Goal: Task Accomplishment & Management: Manage account settings

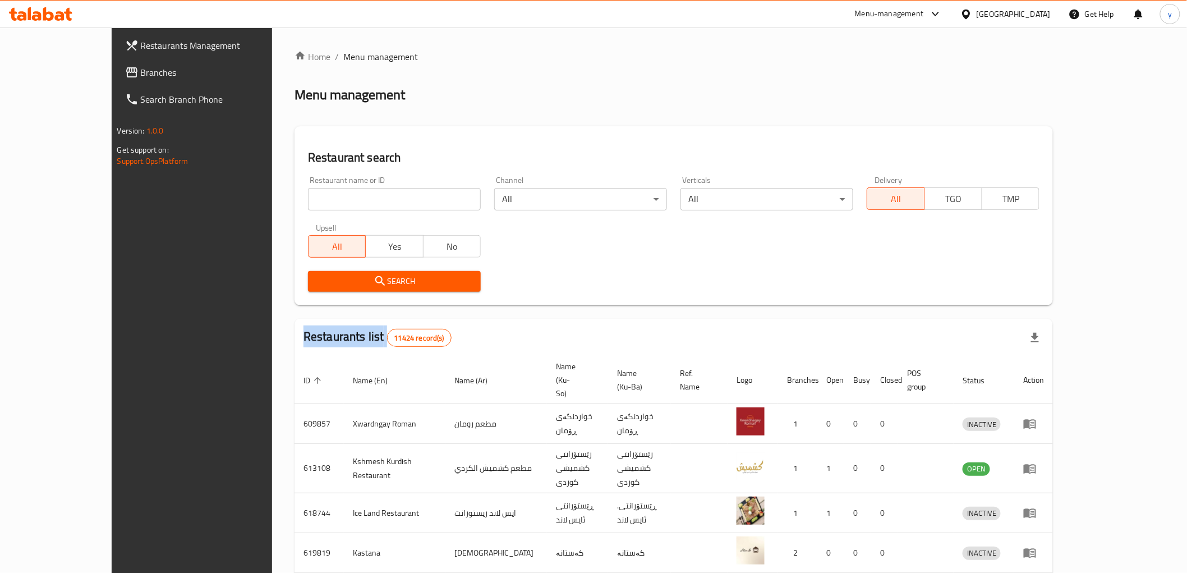
click at [112, 77] on div "Restaurants Management Branches Search Branch Phone Version: 1.0.0 Get support …" at bounding box center [594, 449] width 964 height 845
drag, startPoint x: 0, startPoint y: 0, endPoint x: 84, endPoint y: 77, distance: 114.0
click at [141, 77] on span "Branches" at bounding box center [221, 72] width 160 height 13
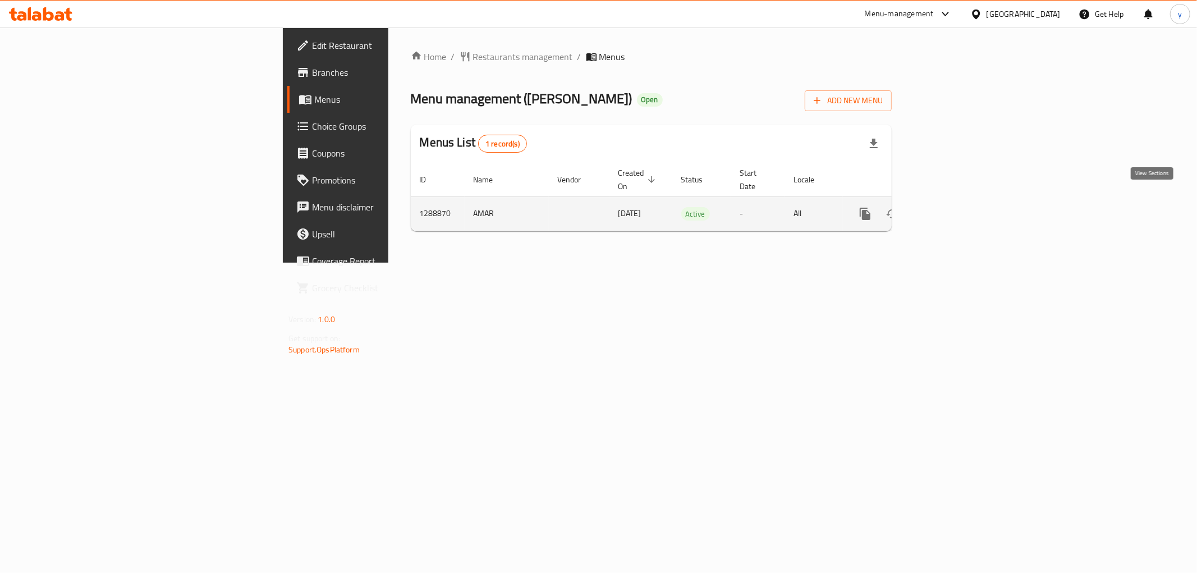
click at [953, 207] on icon "enhanced table" at bounding box center [945, 213] width 13 height 13
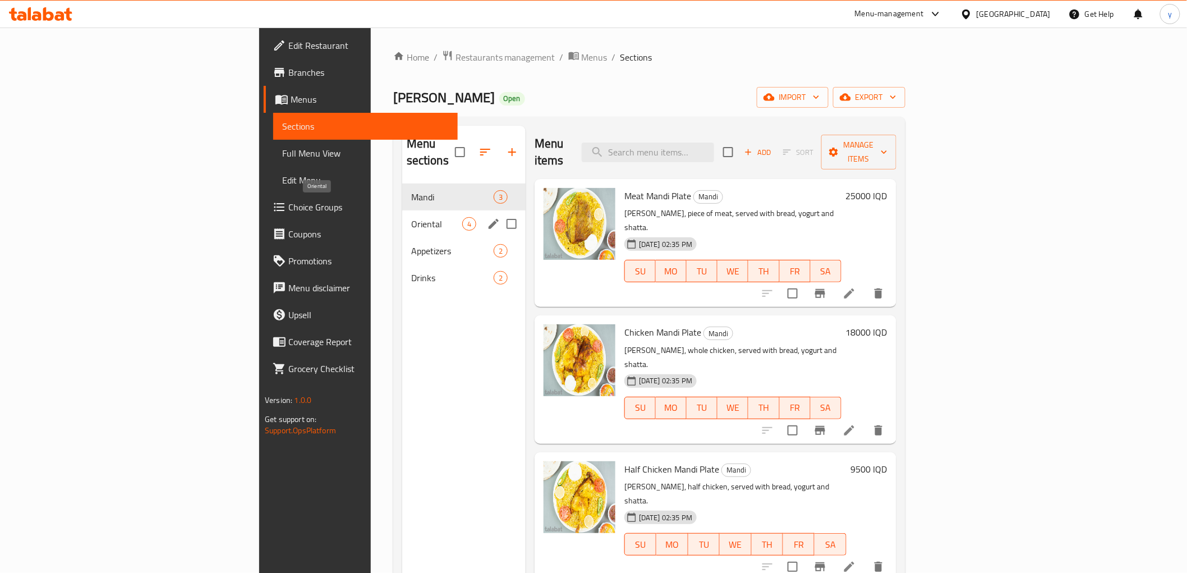
click at [411, 217] on span "Oriental" at bounding box center [436, 223] width 51 height 13
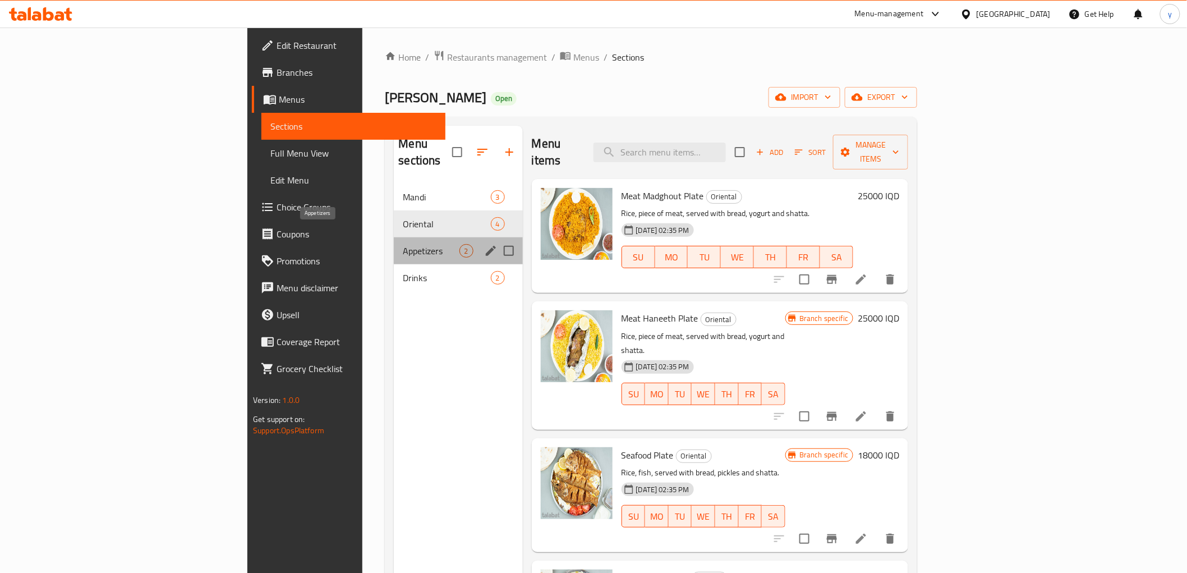
click at [403, 244] on span "Appetizers" at bounding box center [431, 250] width 56 height 13
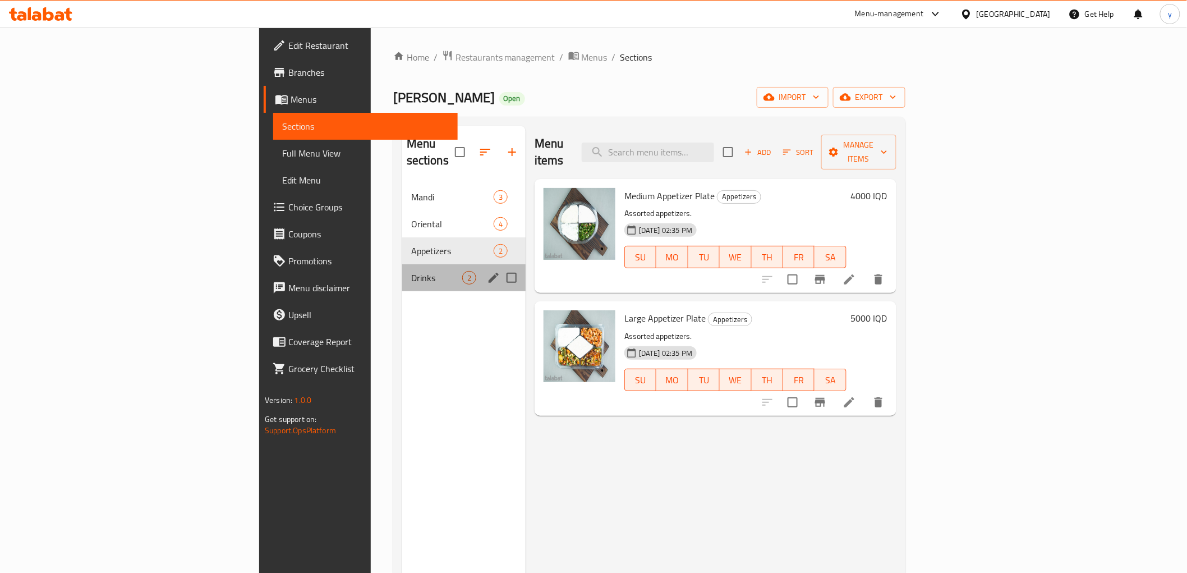
click at [402, 264] on div "Drinks 2" at bounding box center [463, 277] width 123 height 27
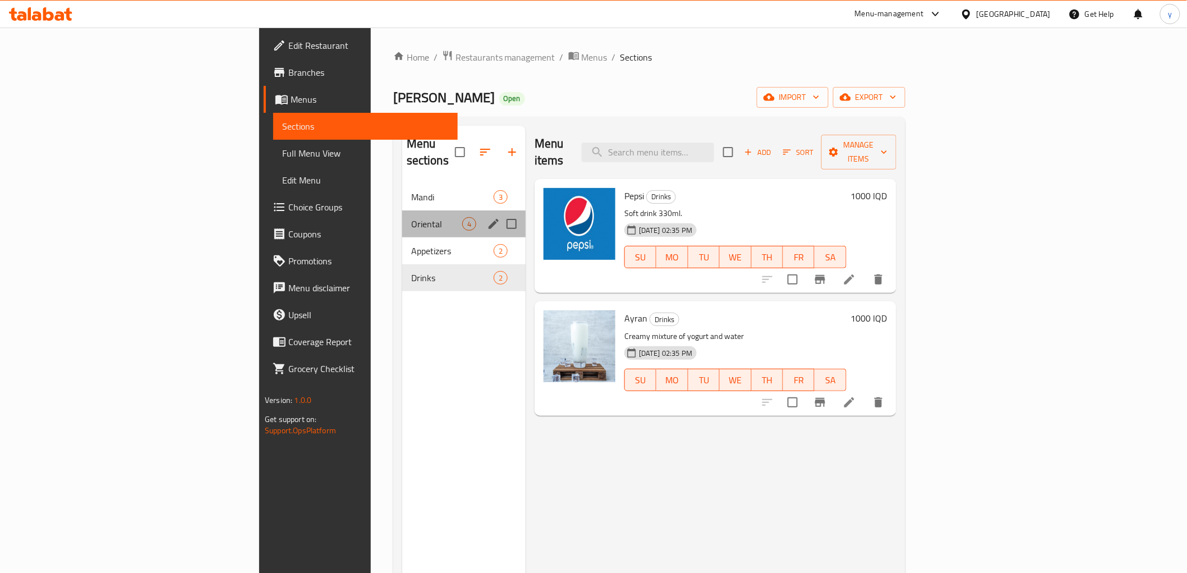
click at [402, 210] on div "Oriental 4" at bounding box center [463, 223] width 123 height 27
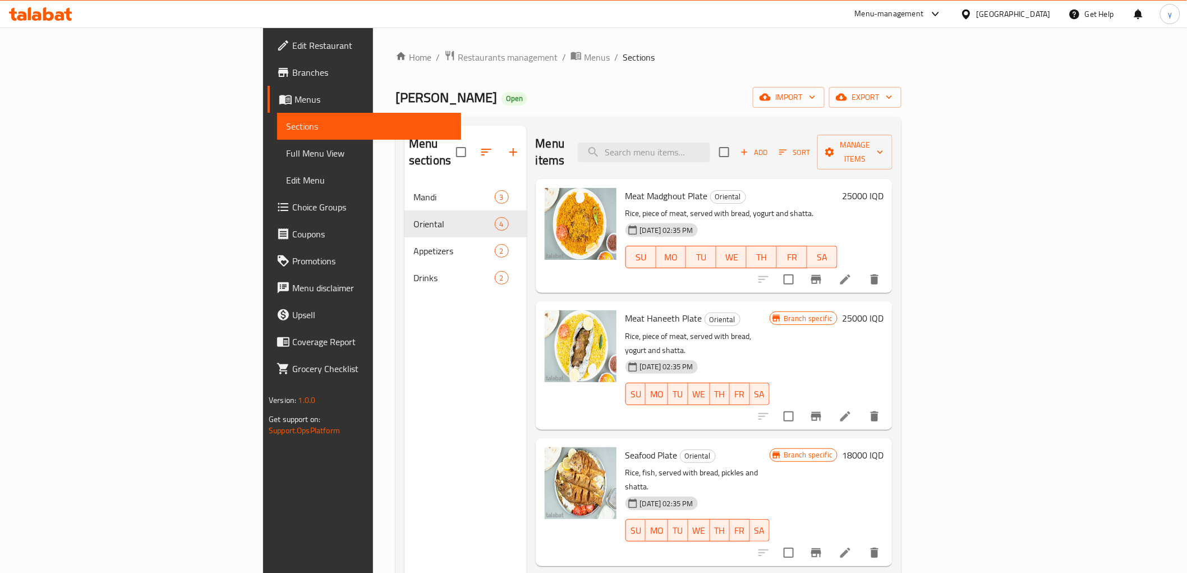
click at [404, 179] on nav "Mandi 3 Oriental 4 Appetizers 2 Drinks 2" at bounding box center [465, 237] width 122 height 117
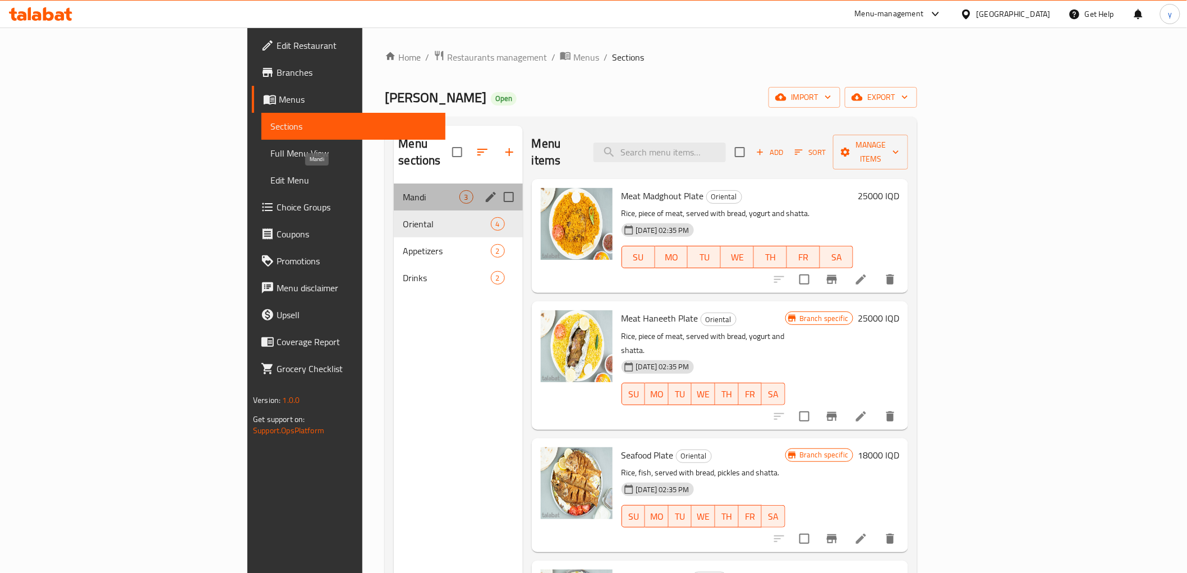
click at [403, 190] on span "Mandi" at bounding box center [431, 196] width 56 height 13
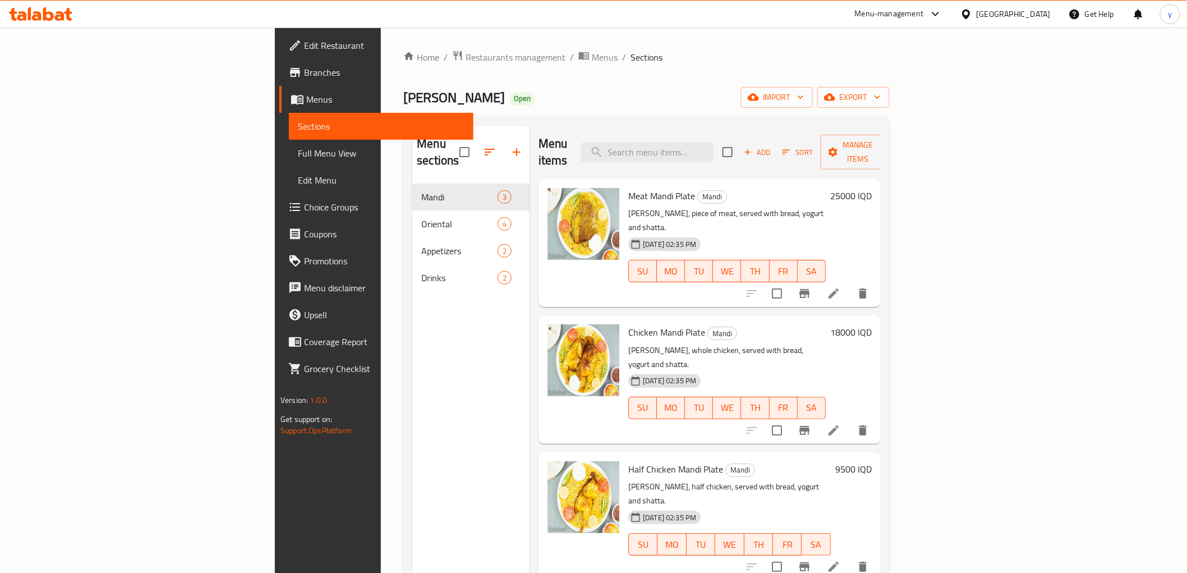
click at [724, 343] on p "[PERSON_NAME], whole chicken, served with bread, yogurt and shatta." at bounding box center [726, 357] width 197 height 28
click at [840, 424] on icon at bounding box center [833, 430] width 13 height 13
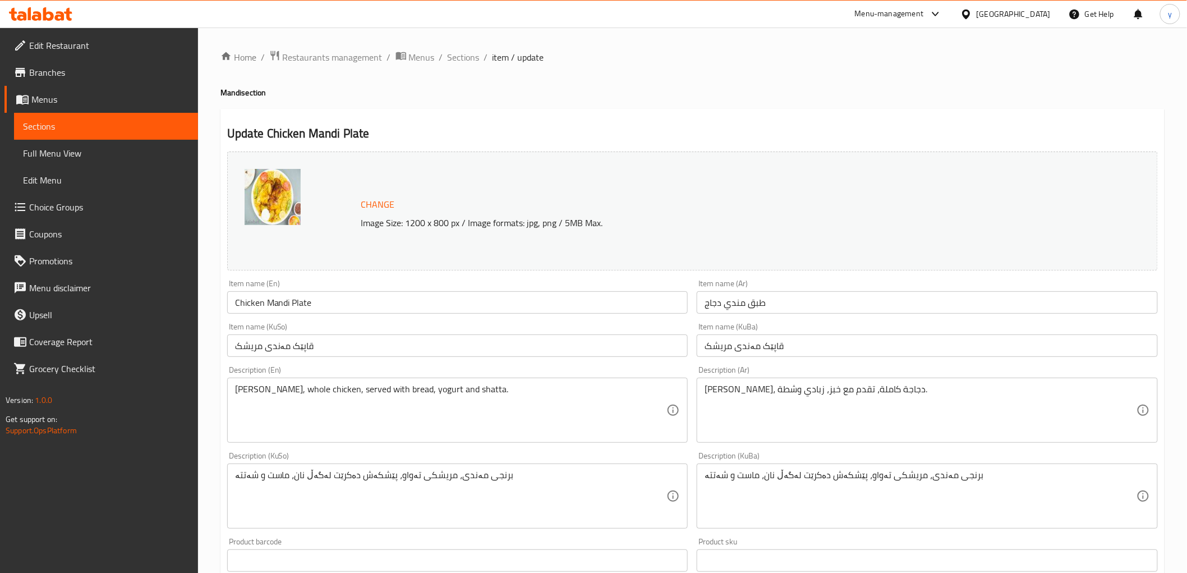
drag, startPoint x: 570, startPoint y: 156, endPoint x: 562, endPoint y: 119, distance: 37.4
click at [570, 156] on div "Change Image Size: 1200 x 800 px / Image formats: jpg, png / 5MB Max." at bounding box center [692, 210] width 931 height 119
click at [467, 59] on span "Sections" at bounding box center [464, 56] width 32 height 13
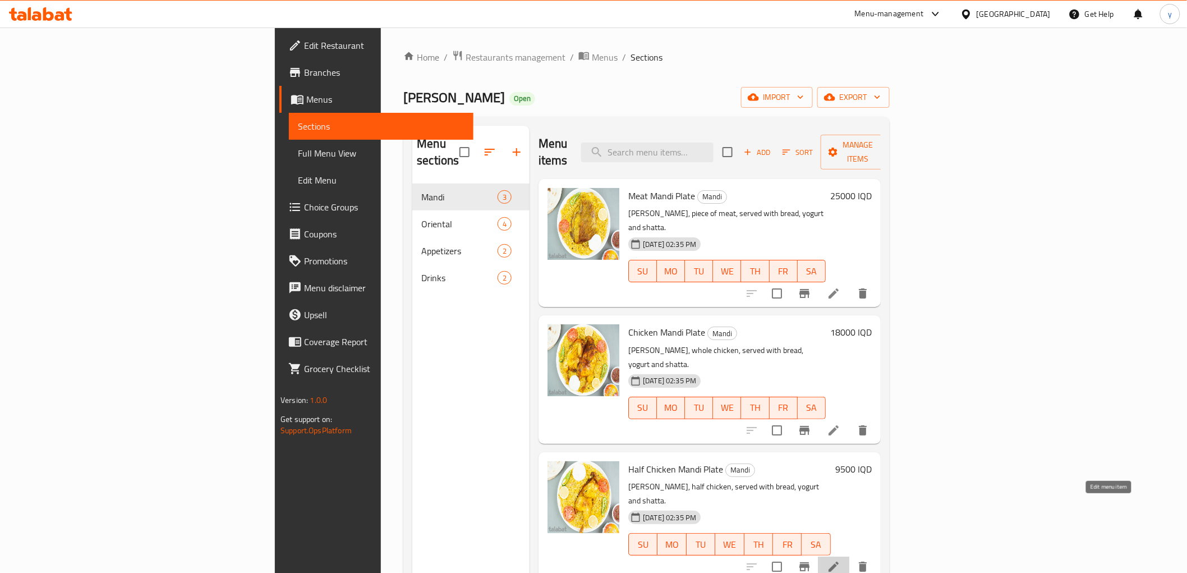
click at [840, 560] on icon at bounding box center [833, 566] width 13 height 13
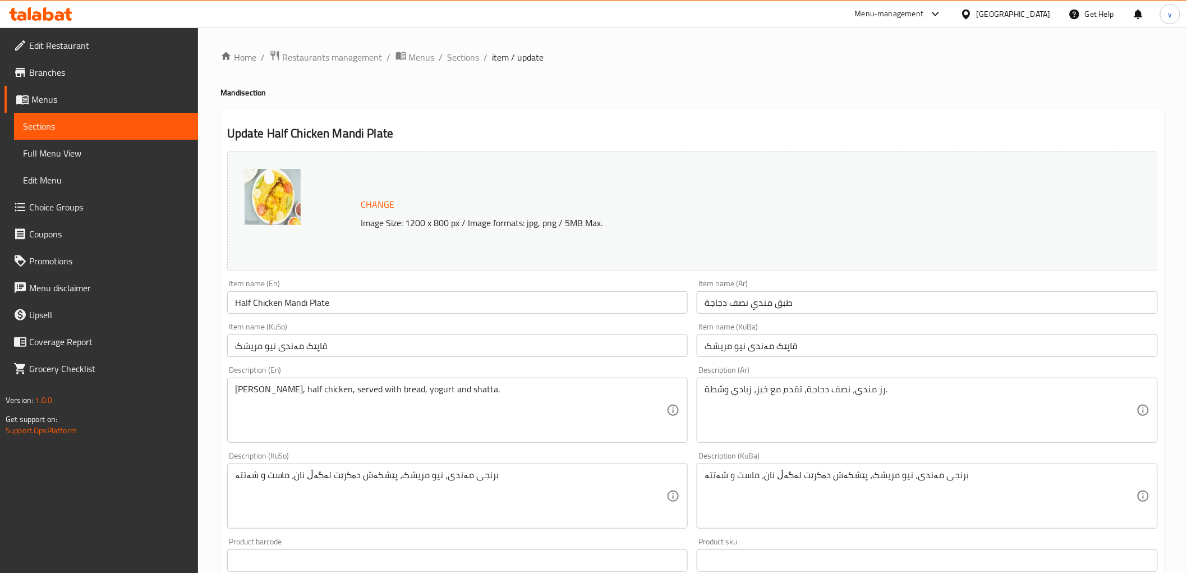
click at [459, 71] on div "Home / Restaurants management / Menus / Sections / item / update Mandi section …" at bounding box center [692, 483] width 944 height 866
click at [465, 46] on div "Home / Restaurants management / Menus / Sections / item / update Mandi section …" at bounding box center [692, 482] width 989 height 911
click at [465, 57] on span "Sections" at bounding box center [464, 56] width 32 height 13
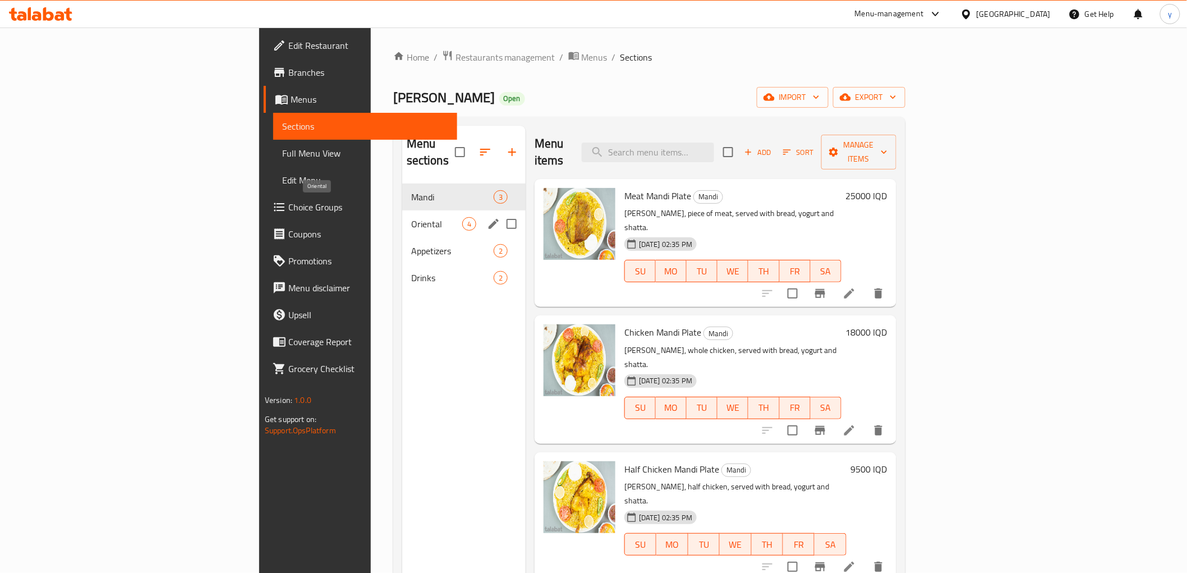
click at [411, 217] on span "Oriental" at bounding box center [436, 223] width 51 height 13
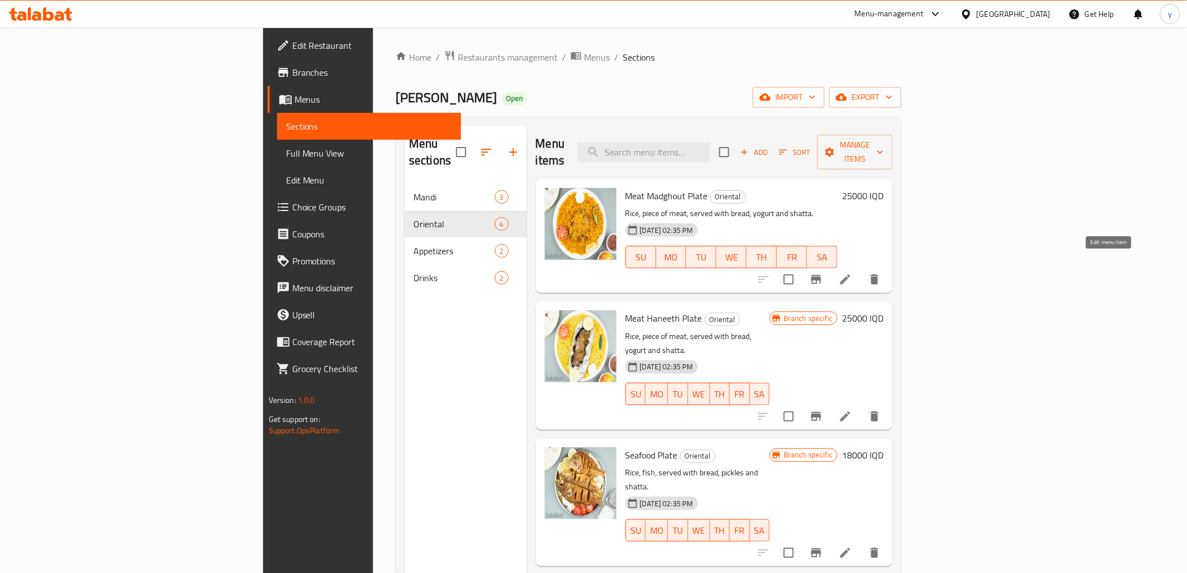
click at [852, 273] on icon at bounding box center [845, 279] width 13 height 13
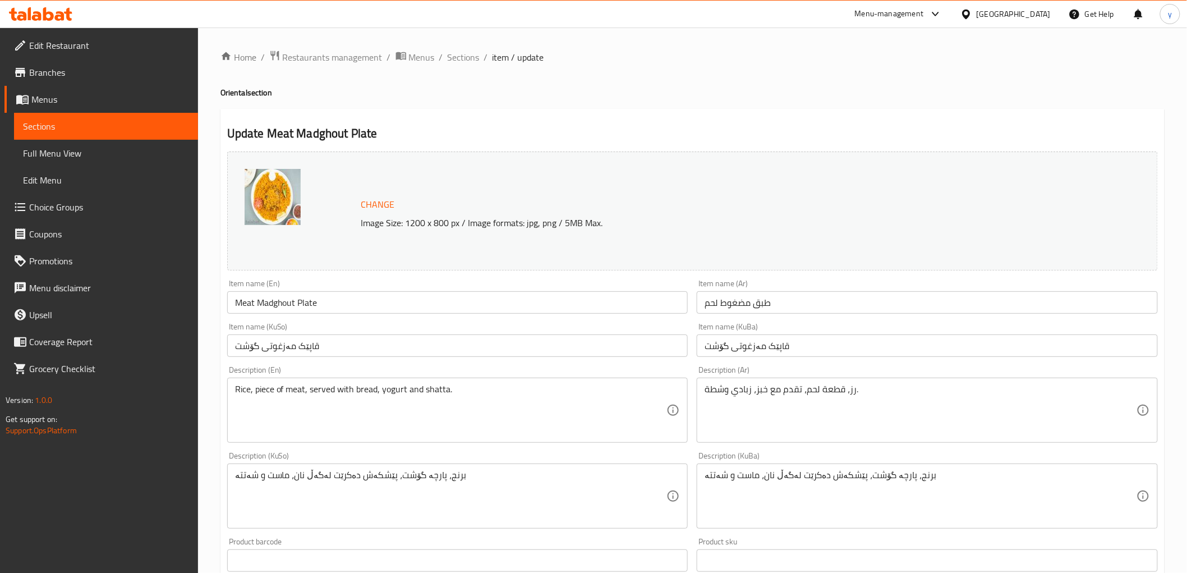
click at [597, 134] on h2 "Update Meat Madghout Plate" at bounding box center [692, 133] width 931 height 17
click at [449, 61] on span "Sections" at bounding box center [464, 56] width 32 height 13
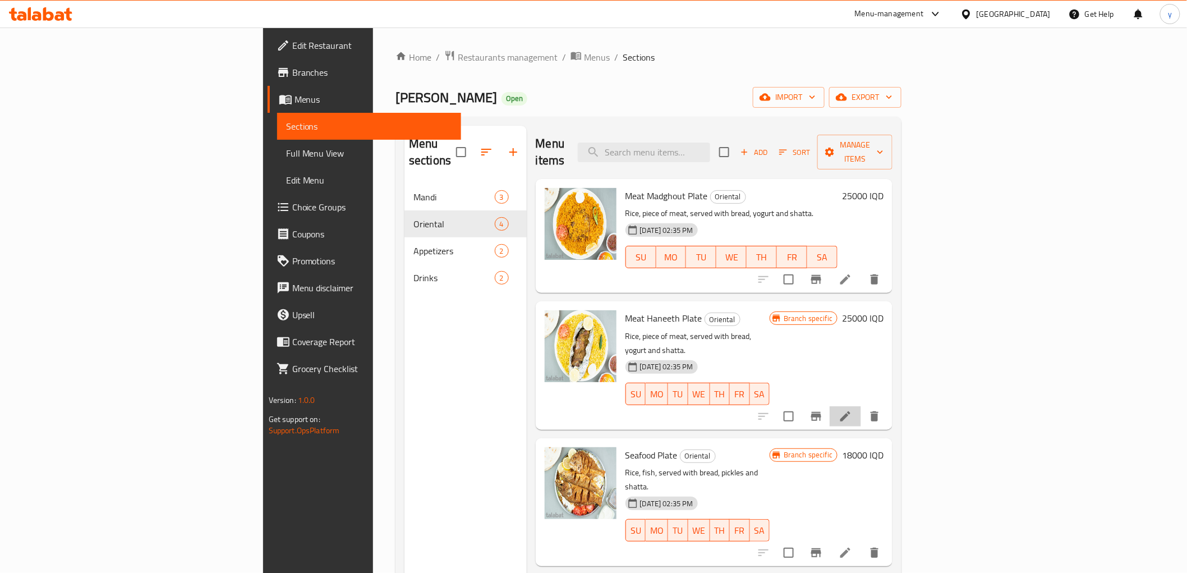
click at [861, 406] on li at bounding box center [845, 416] width 31 height 20
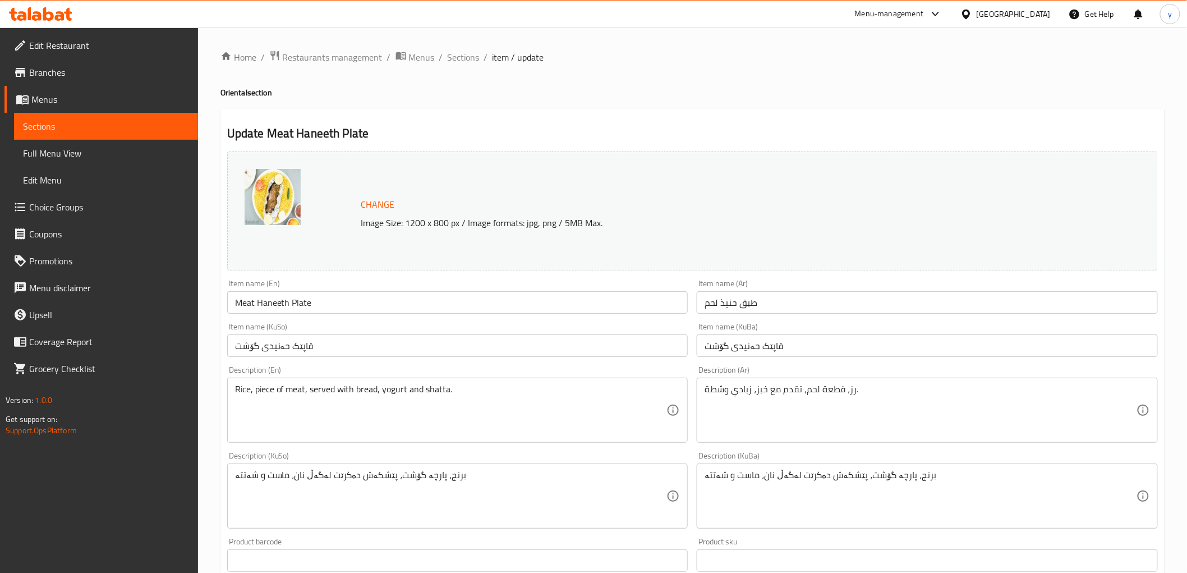
click at [644, 174] on div "Change Image Size: 1200 x 800 px / Image formats: jpg, png / 5MB Max." at bounding box center [692, 210] width 931 height 119
click at [452, 50] on span "Sections" at bounding box center [464, 56] width 32 height 13
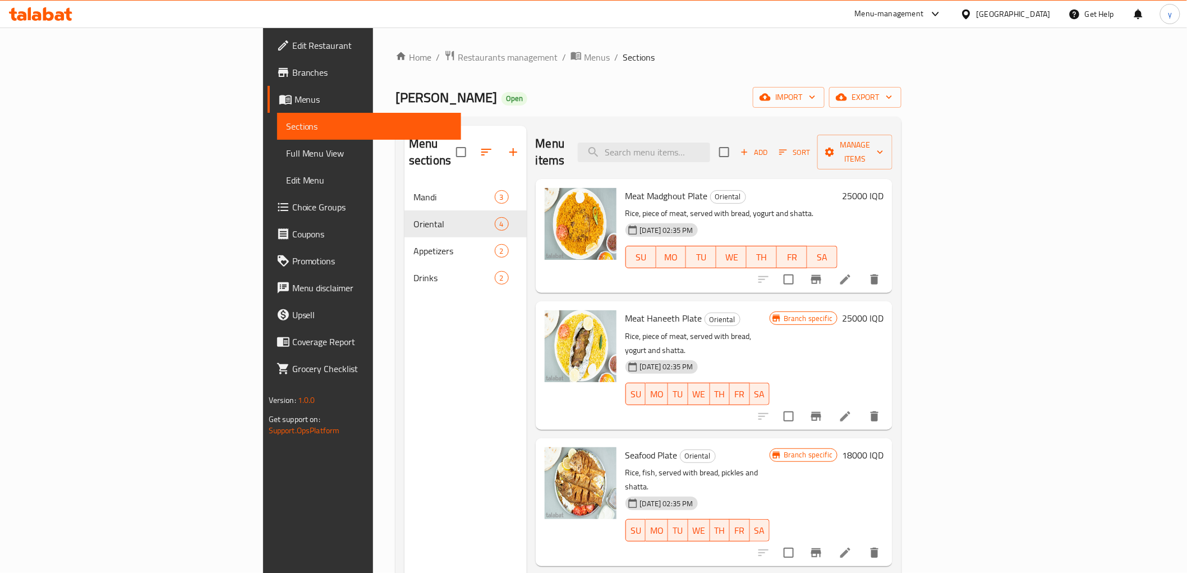
click at [884, 343] on div "Branch specific 25000 IQD" at bounding box center [827, 365] width 114 height 110
click at [852, 273] on icon at bounding box center [845, 279] width 13 height 13
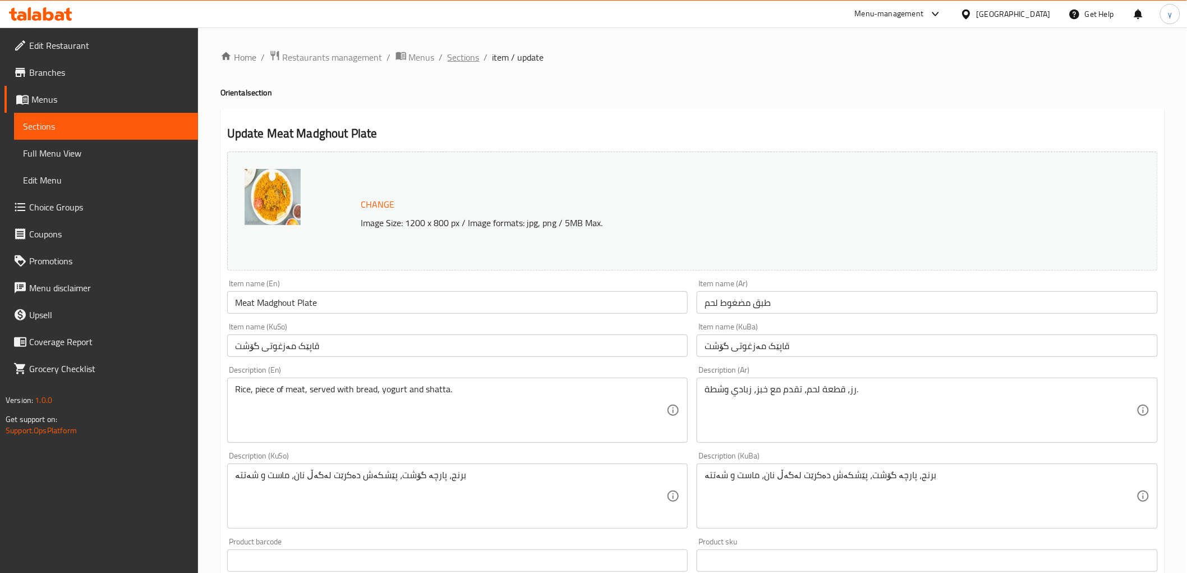
click at [467, 53] on span "Sections" at bounding box center [464, 56] width 32 height 13
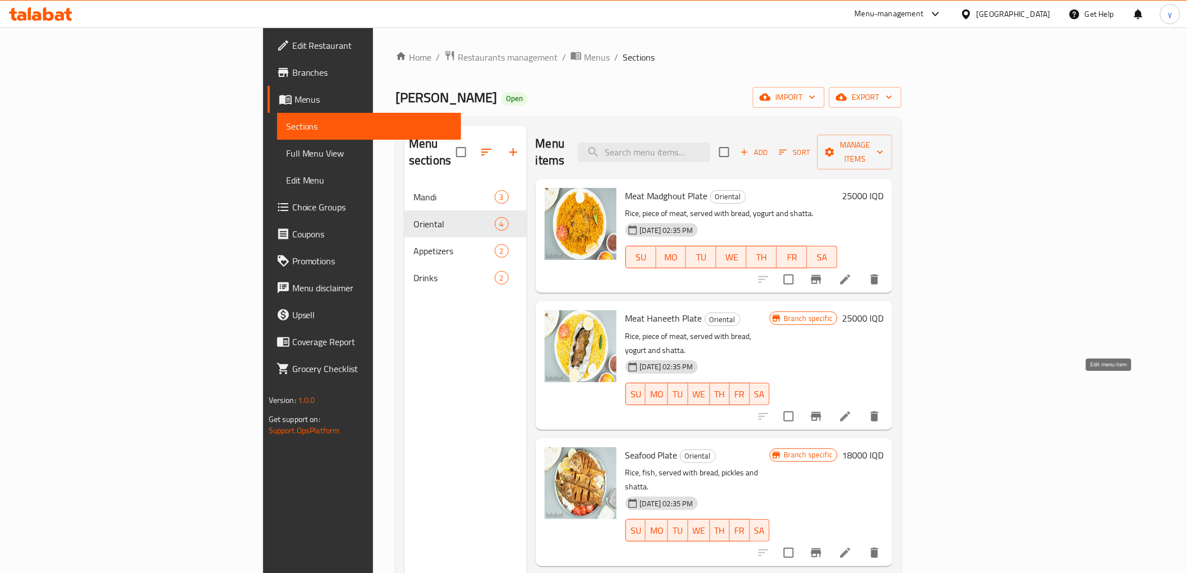
click at [852, 410] on icon at bounding box center [845, 416] width 13 height 13
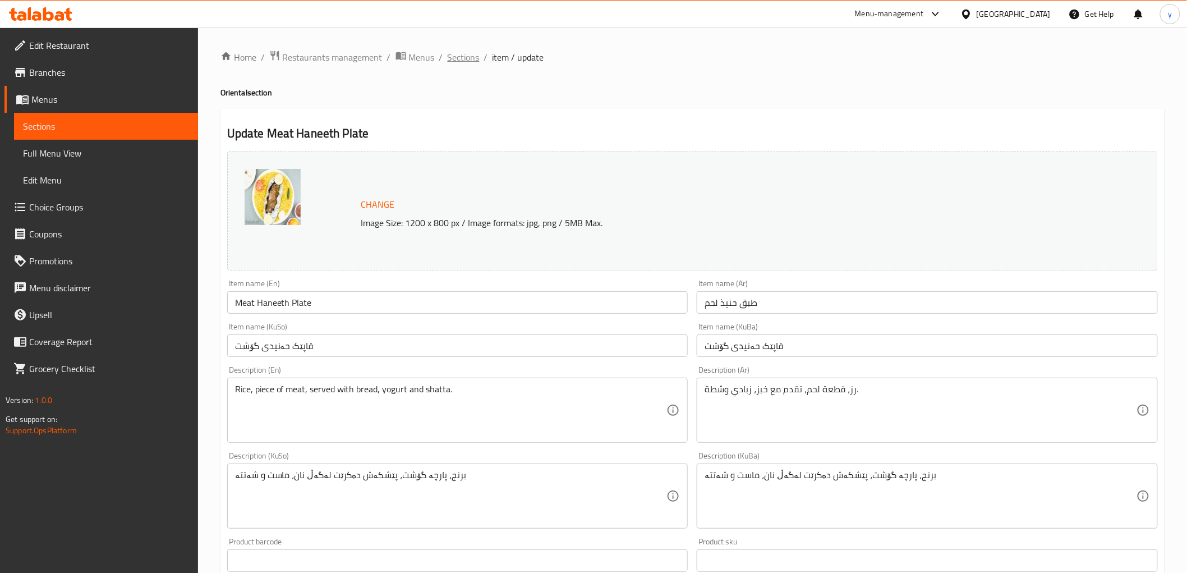
click at [478, 55] on span "Sections" at bounding box center [464, 56] width 32 height 13
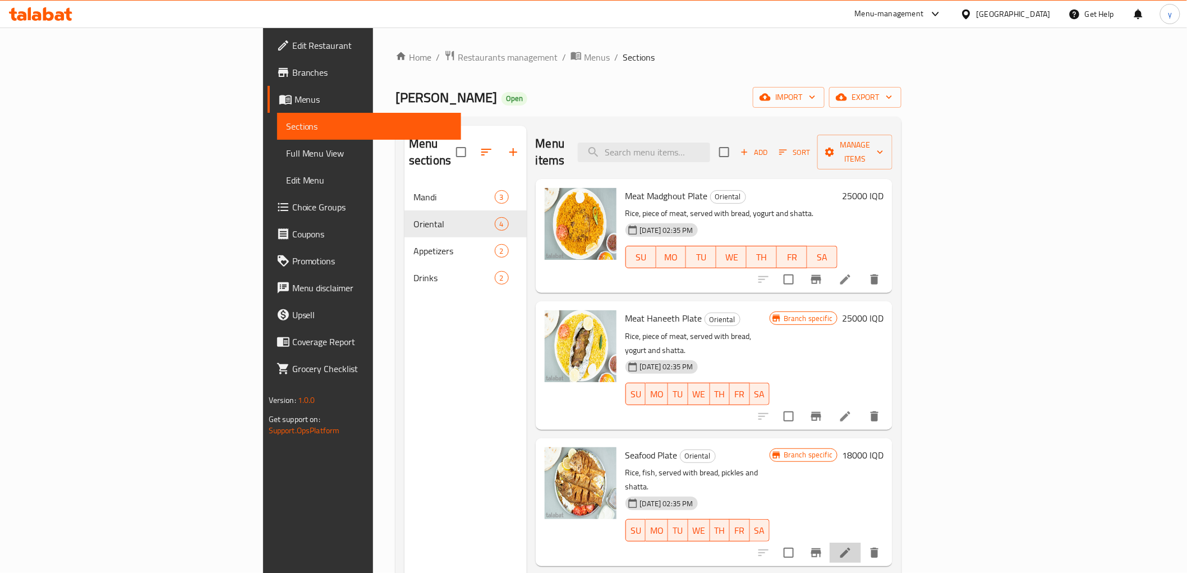
click at [861, 543] on li at bounding box center [845, 553] width 31 height 20
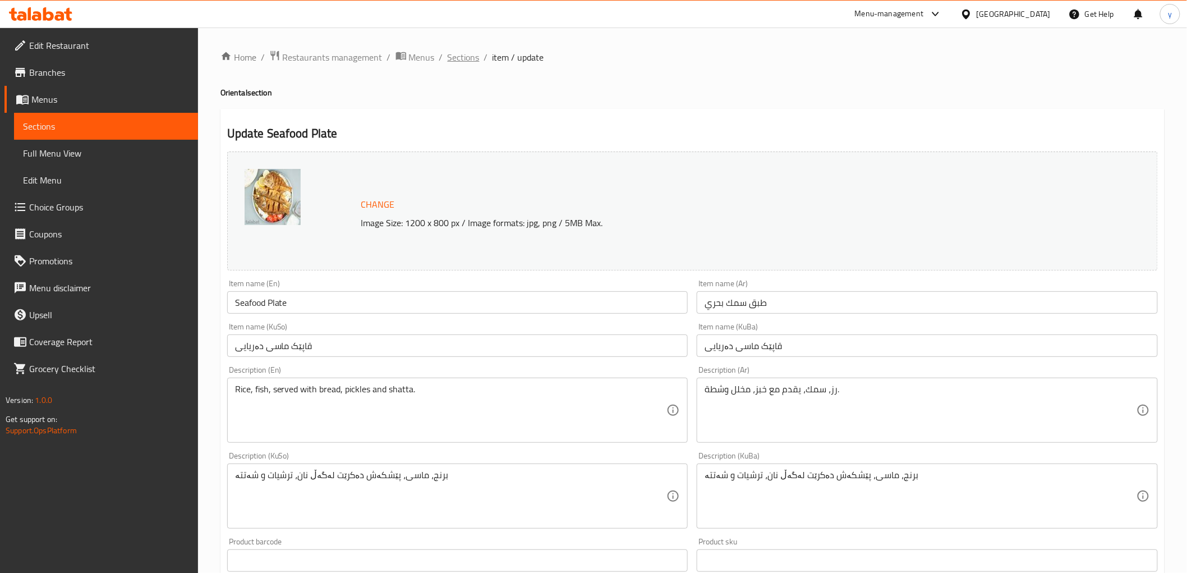
click at [461, 57] on span "Sections" at bounding box center [464, 56] width 32 height 13
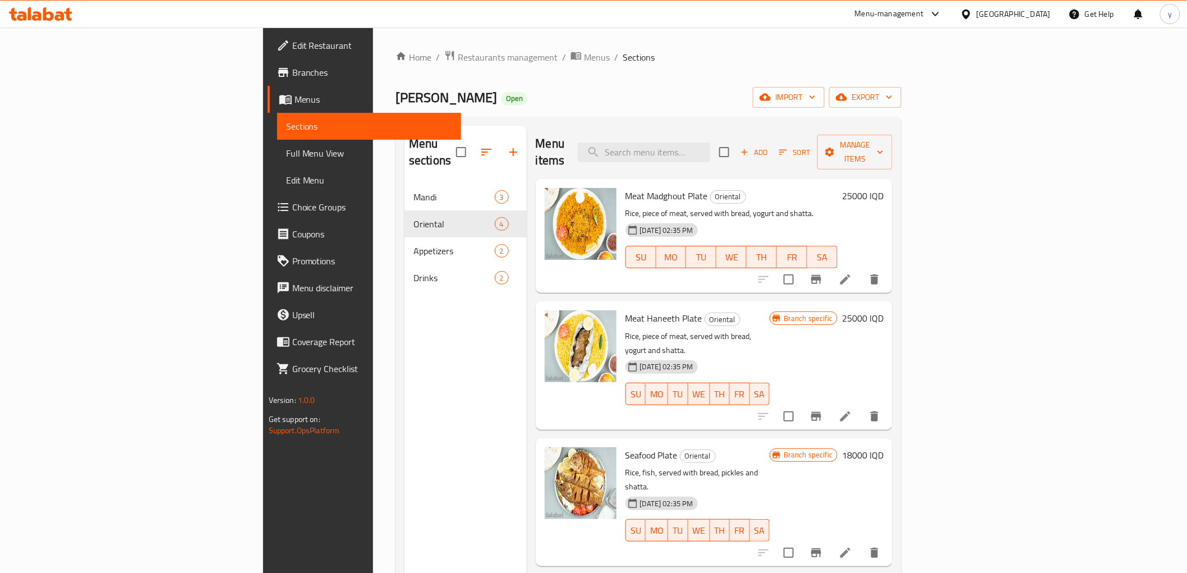
click at [774, 443] on div "Seafood Plate Oriental Rice, fish, served with bread, pickles and shatta. [DATE…" at bounding box center [697, 502] width 153 height 119
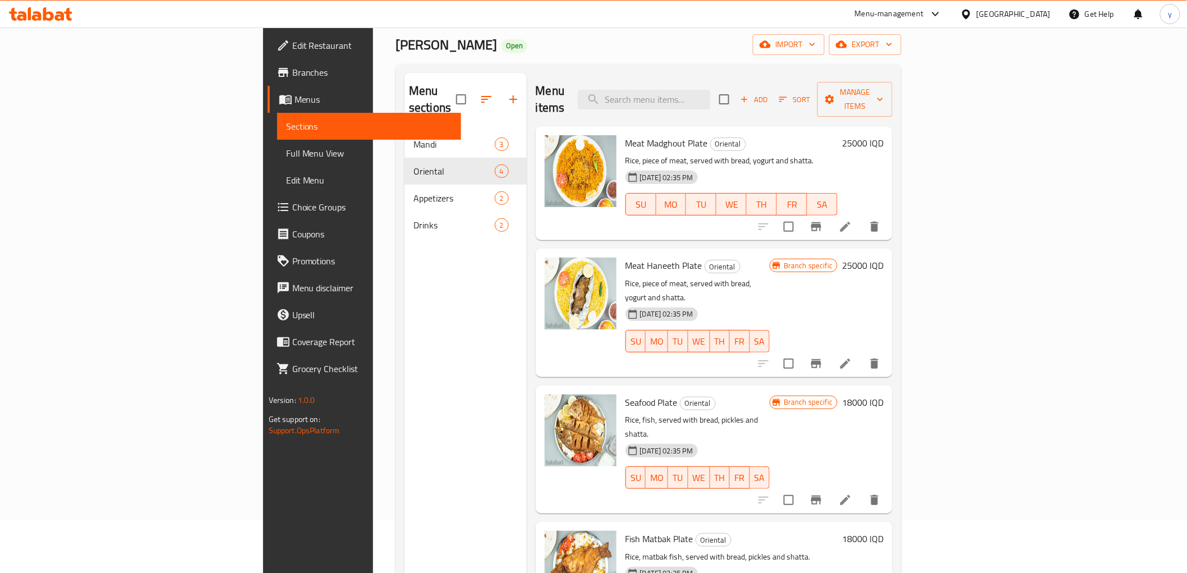
scroll to position [157, 0]
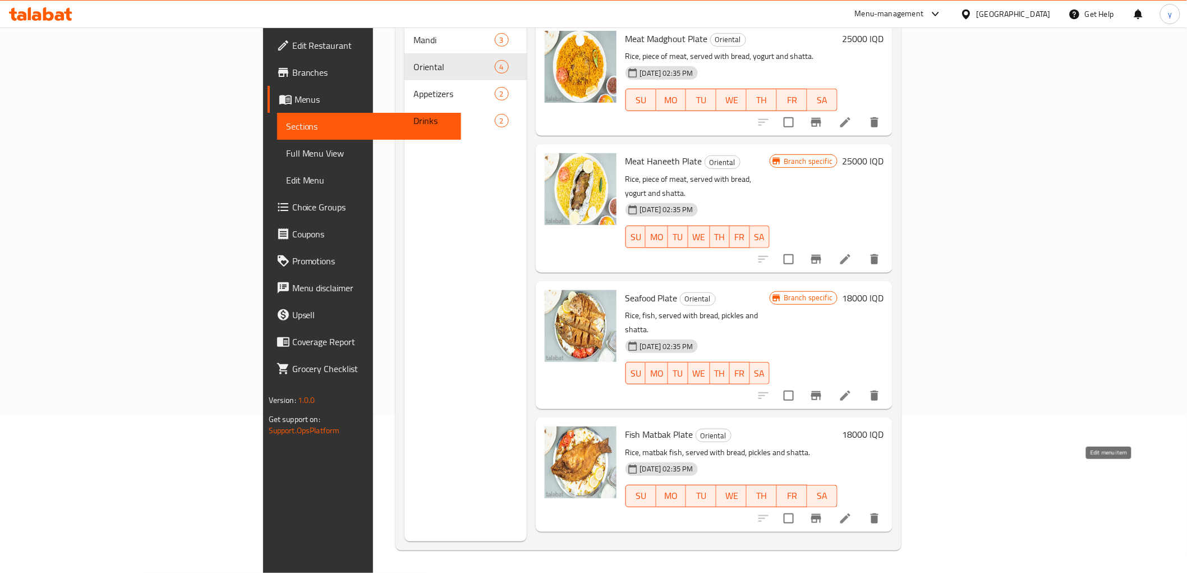
click at [851, 513] on icon at bounding box center [845, 518] width 10 height 10
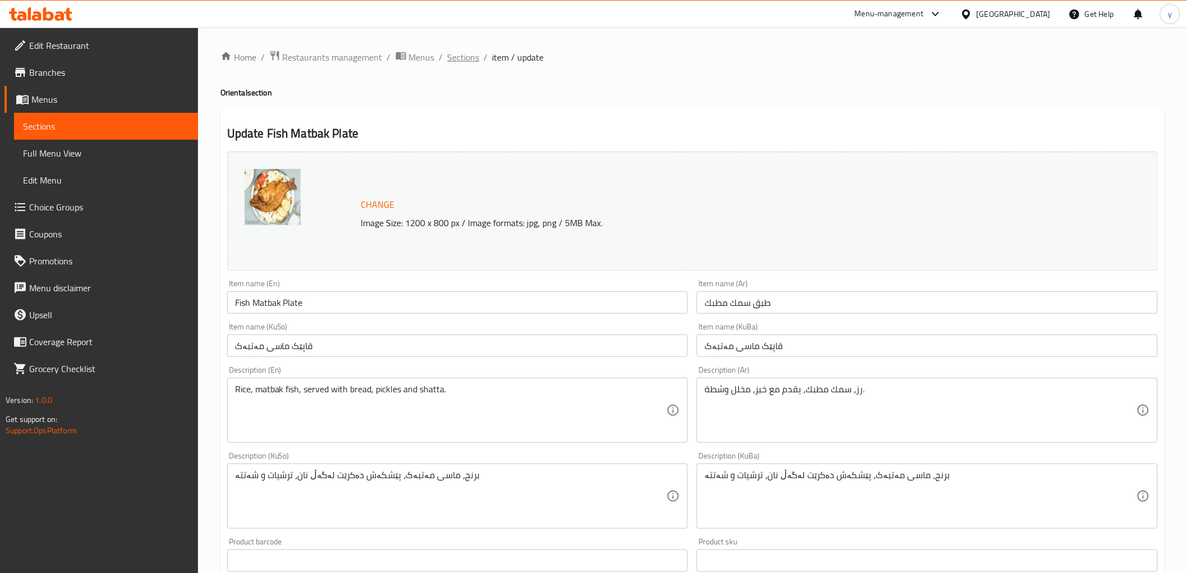
click at [470, 60] on span "Sections" at bounding box center [464, 56] width 32 height 13
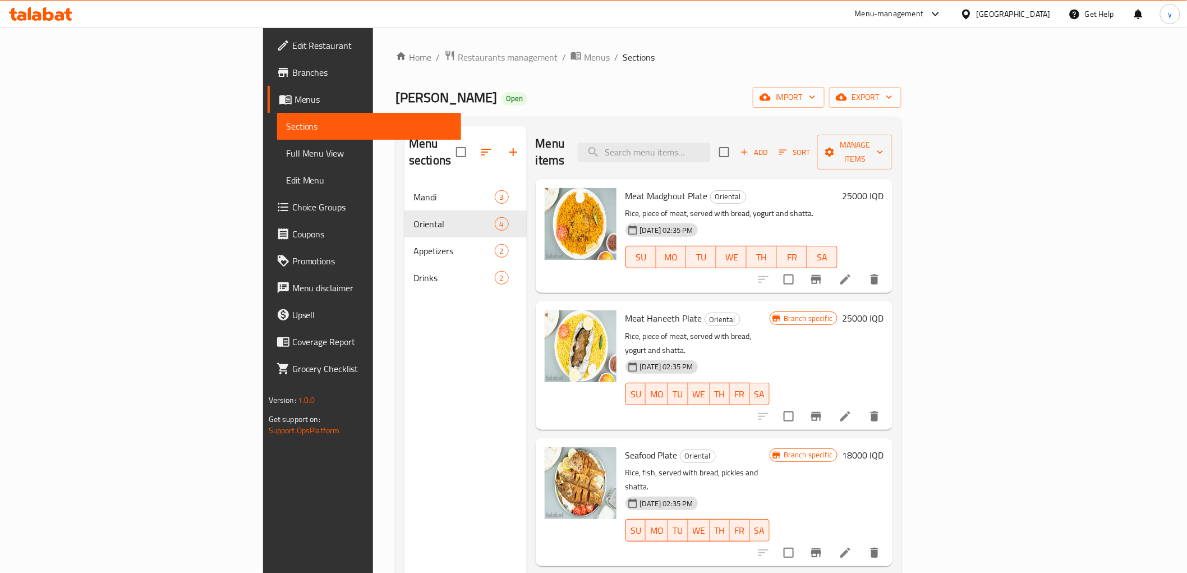
drag, startPoint x: 442, startPoint y: 306, endPoint x: 383, endPoint y: 249, distance: 82.1
click at [442, 306] on div "Menu sections Mandi 3 Oriental 4 Appetizers 2 Drinks 2" at bounding box center [465, 412] width 122 height 573
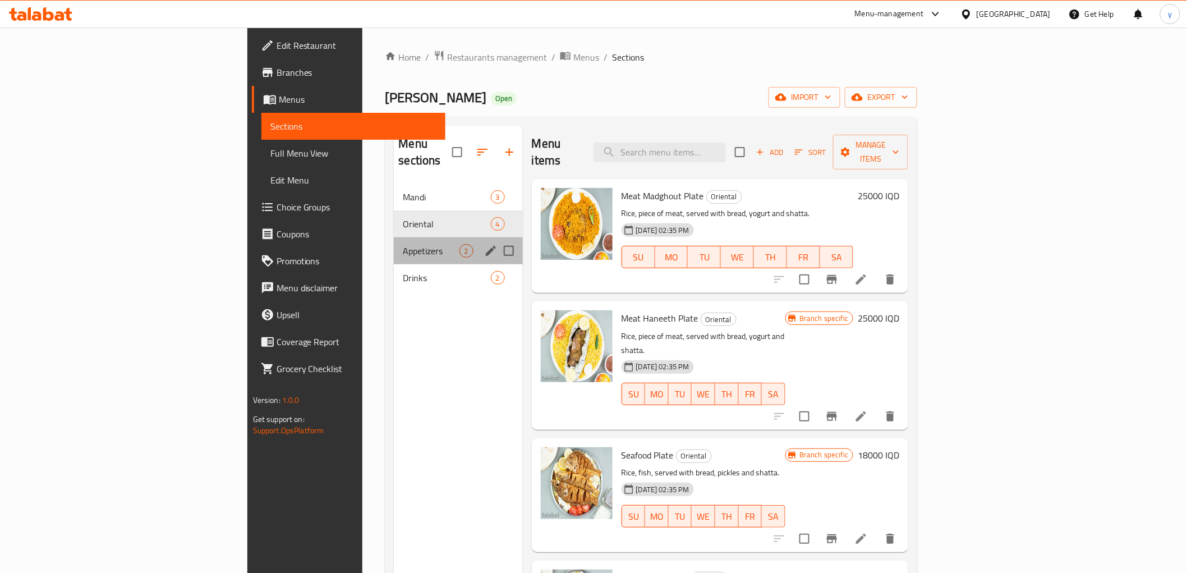
click at [394, 237] on div "Appetizers 2" at bounding box center [458, 250] width 128 height 27
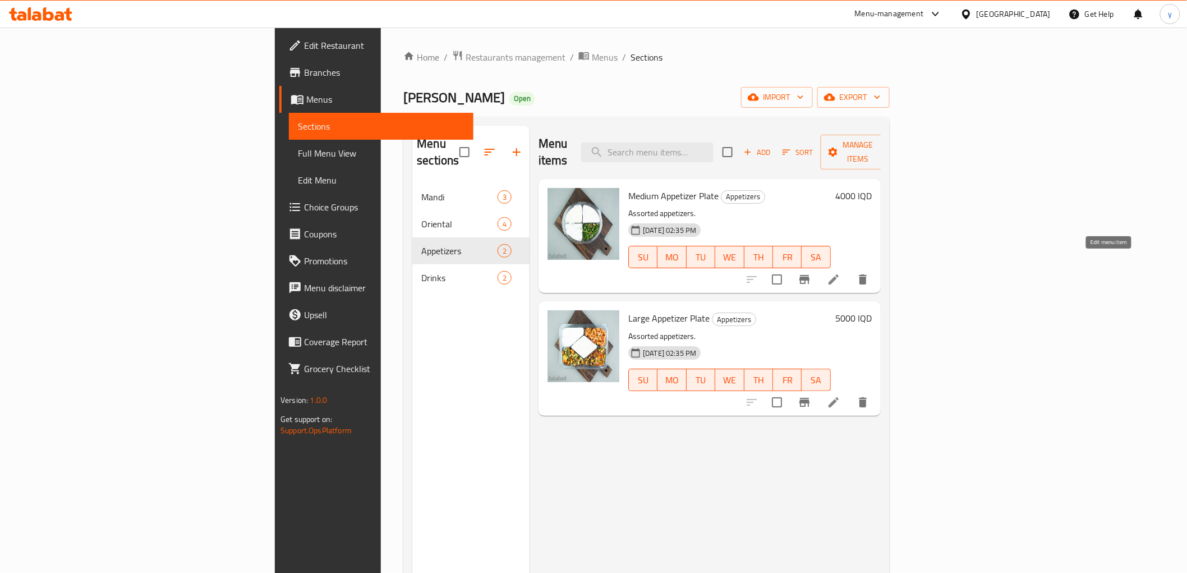
click at [840, 273] on icon at bounding box center [833, 279] width 13 height 13
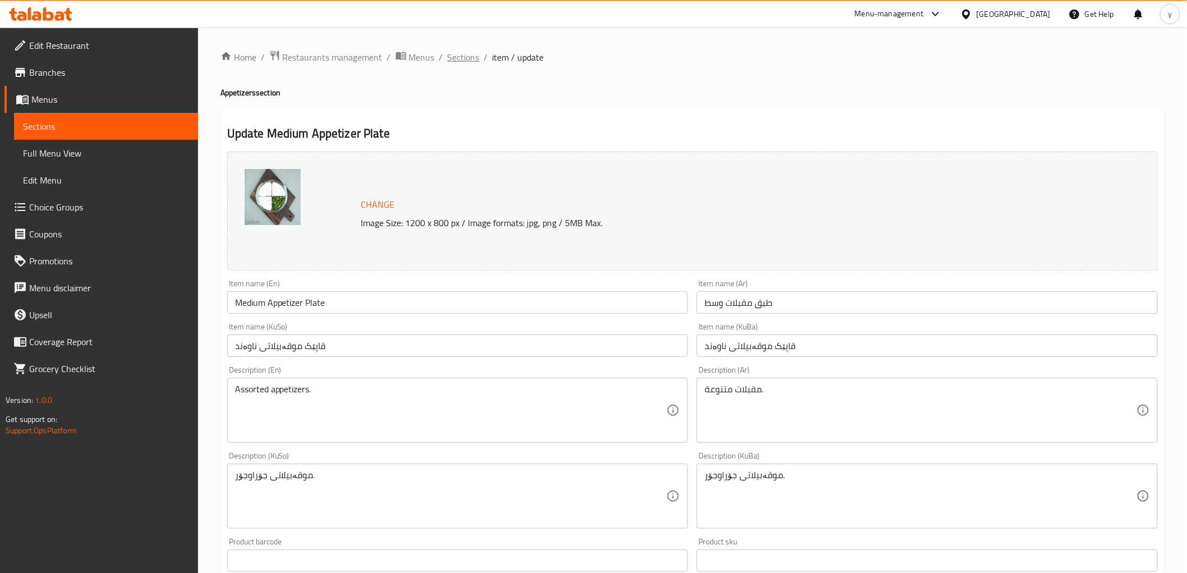
click at [458, 52] on span "Sections" at bounding box center [464, 56] width 32 height 13
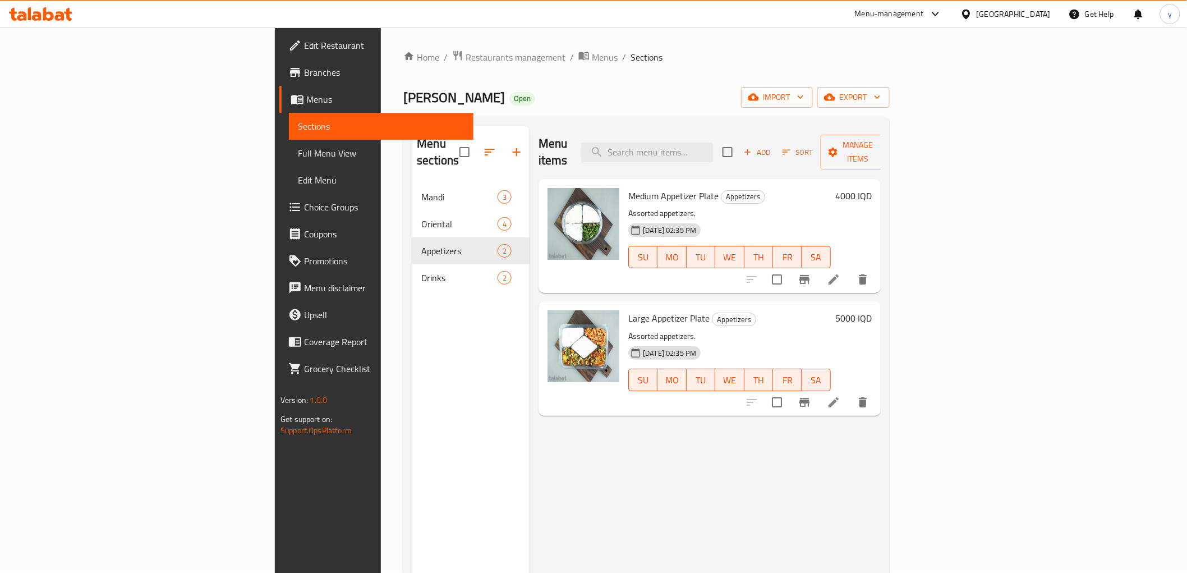
click at [835, 342] on div "[DATE] 02:35 PM SU MO TU WE TH FR SA" at bounding box center [730, 372] width 212 height 61
click at [840, 396] on icon at bounding box center [833, 402] width 13 height 13
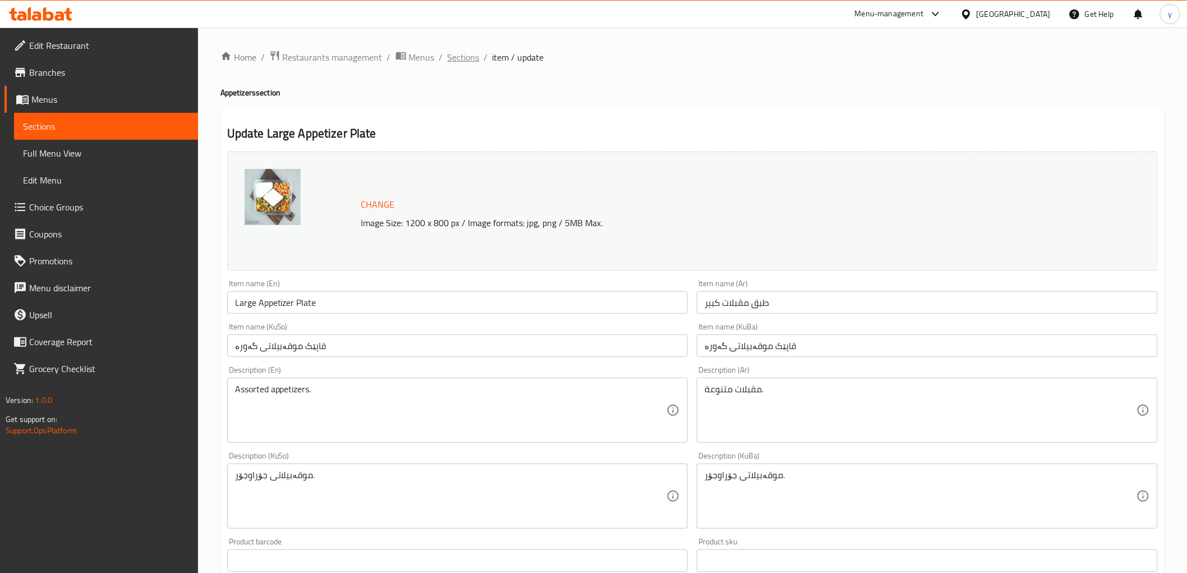
click at [458, 55] on span "Sections" at bounding box center [464, 56] width 32 height 13
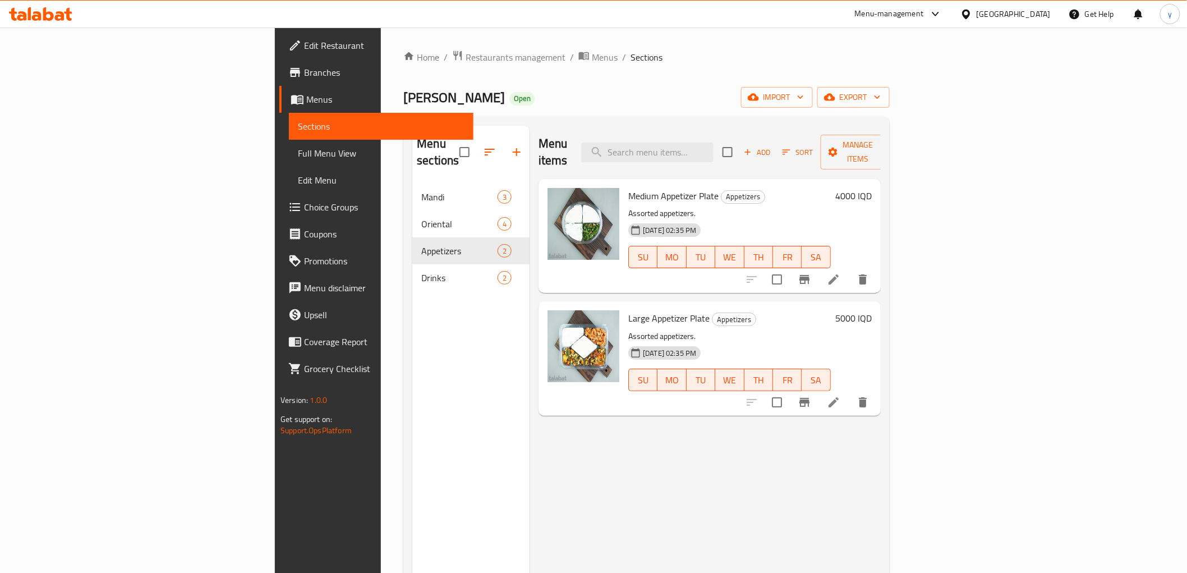
click at [530, 376] on div "Menu items Add Sort Manage items Medium Appetizer Plate Appetizers Assorted app…" at bounding box center [705, 412] width 351 height 573
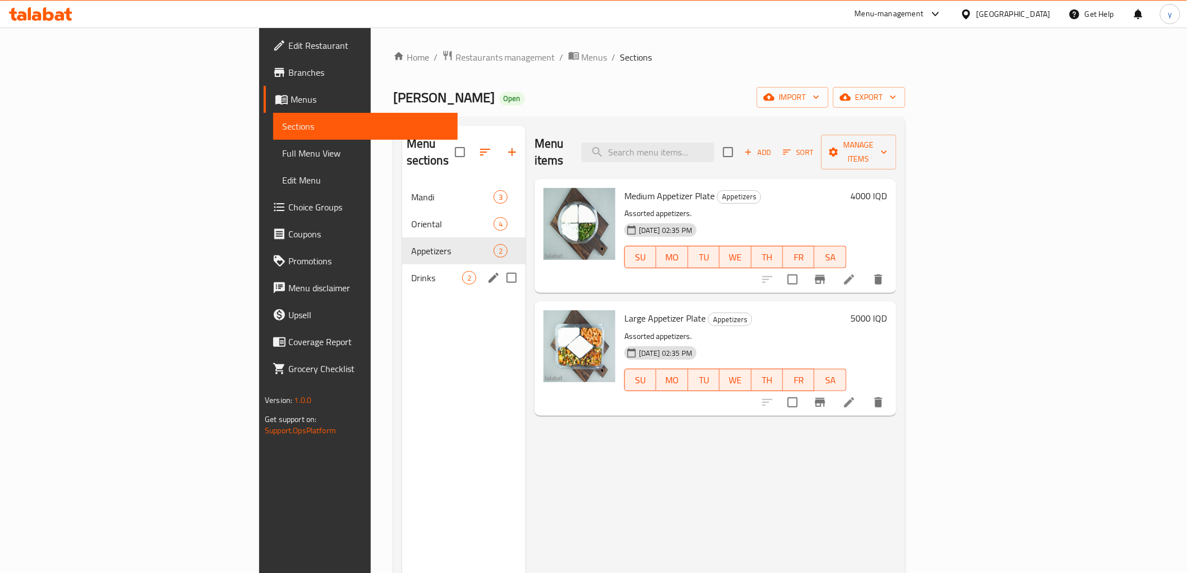
click at [402, 264] on div "Drinks 2" at bounding box center [463, 277] width 123 height 27
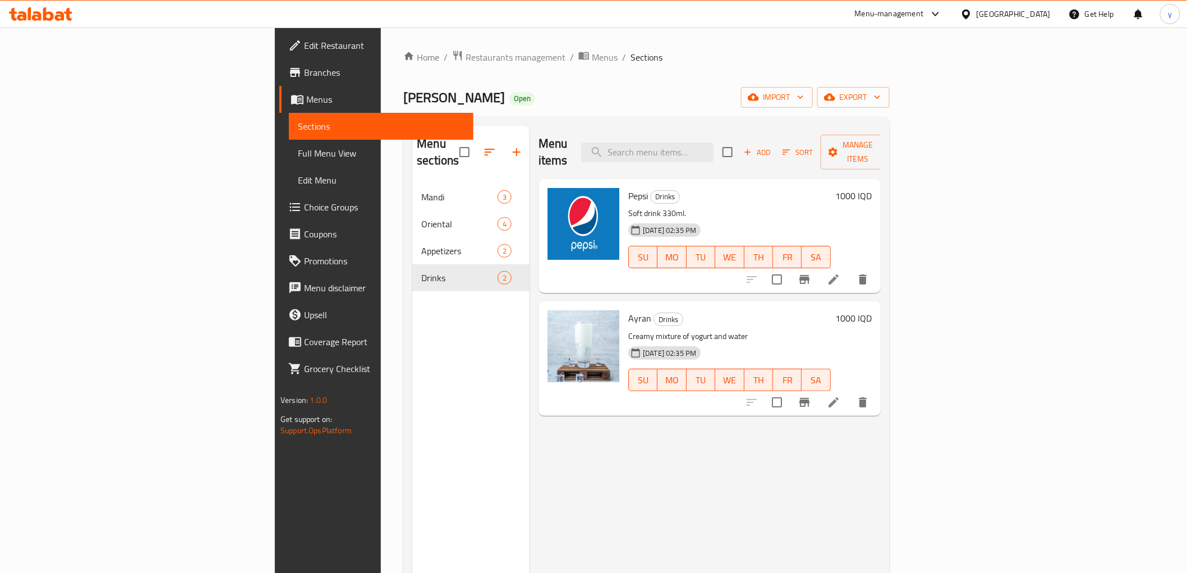
click at [849, 269] on li at bounding box center [833, 279] width 31 height 20
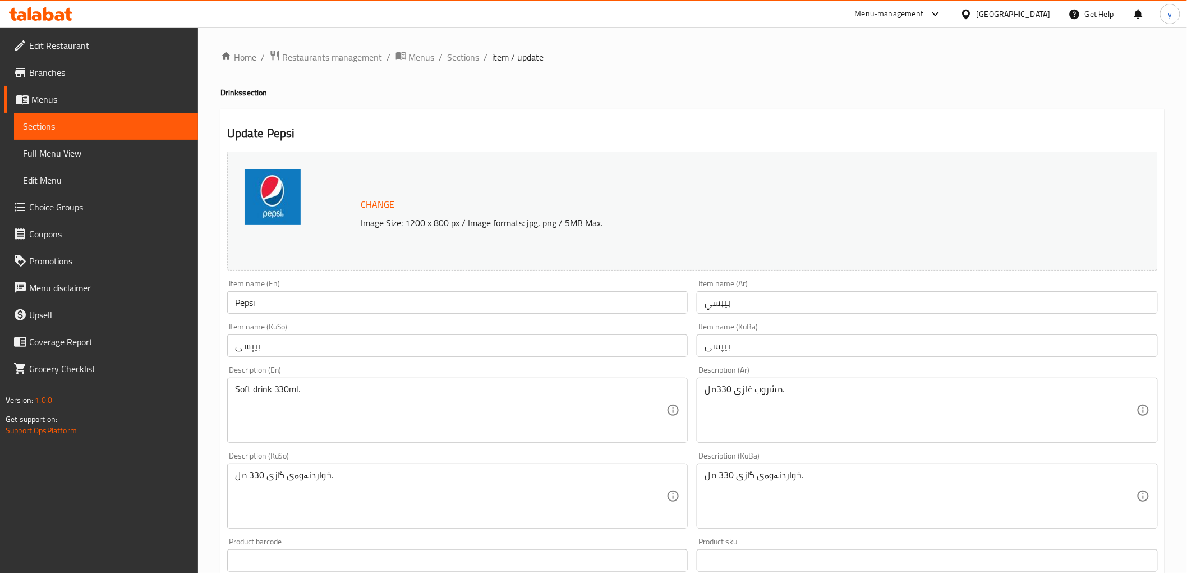
click at [478, 66] on div "Home / Restaurants management / Menus / Sections / item / update Drinks section…" at bounding box center [692, 483] width 944 height 866
click at [463, 61] on span "Sections" at bounding box center [464, 56] width 32 height 13
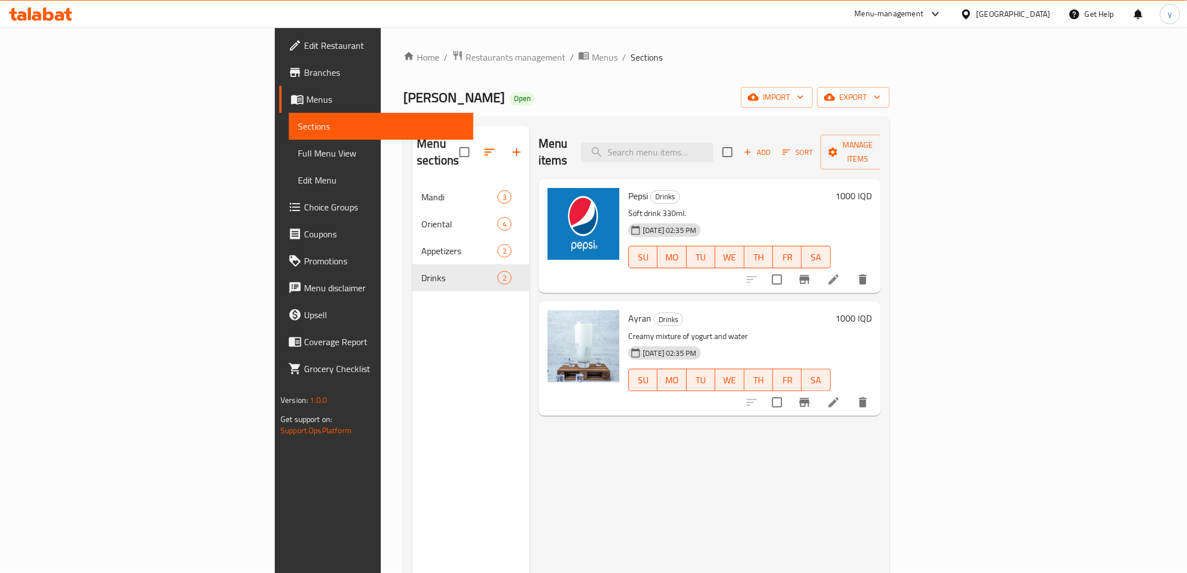
click at [835, 342] on div "[DATE] 02:35 PM SU MO TU WE TH FR SA" at bounding box center [730, 372] width 212 height 61
click at [839, 397] on icon at bounding box center [834, 402] width 10 height 10
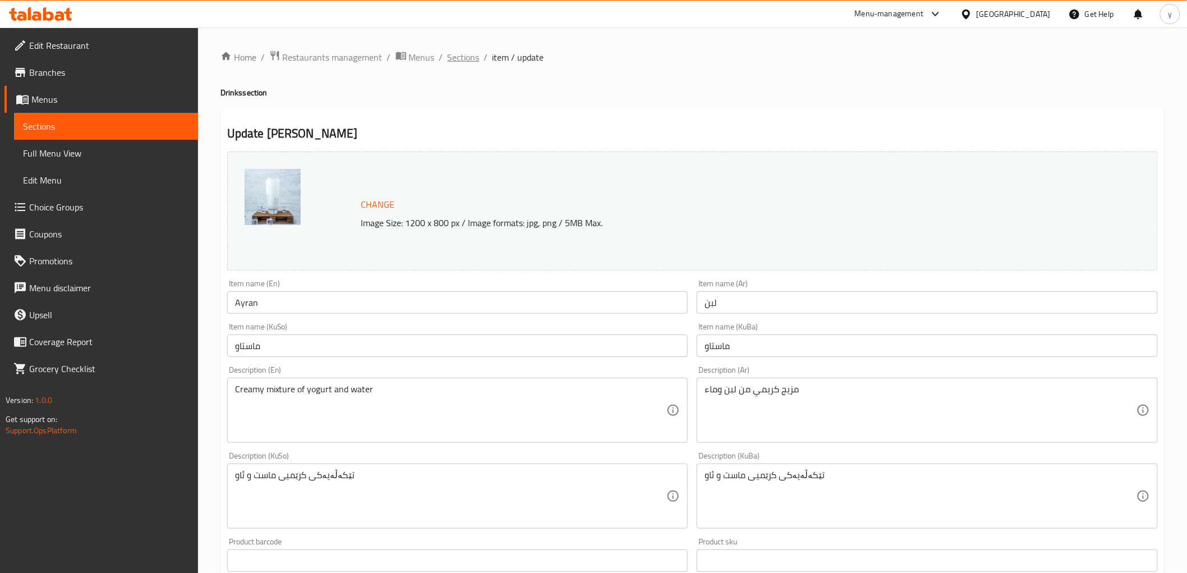
click at [466, 54] on span "Sections" at bounding box center [464, 56] width 32 height 13
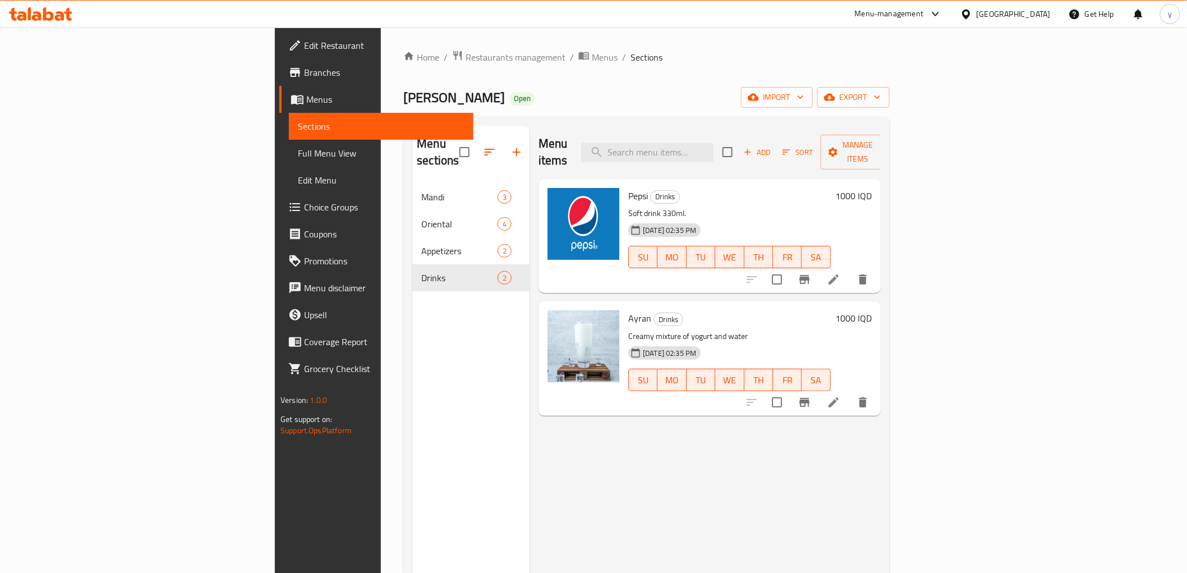
click at [448, 321] on div "Menu sections Mandi 3 Oriental 4 Appetizers 2 Drinks 2" at bounding box center [470, 412] width 117 height 573
click at [279, 81] on link "Branches" at bounding box center [376, 72] width 194 height 27
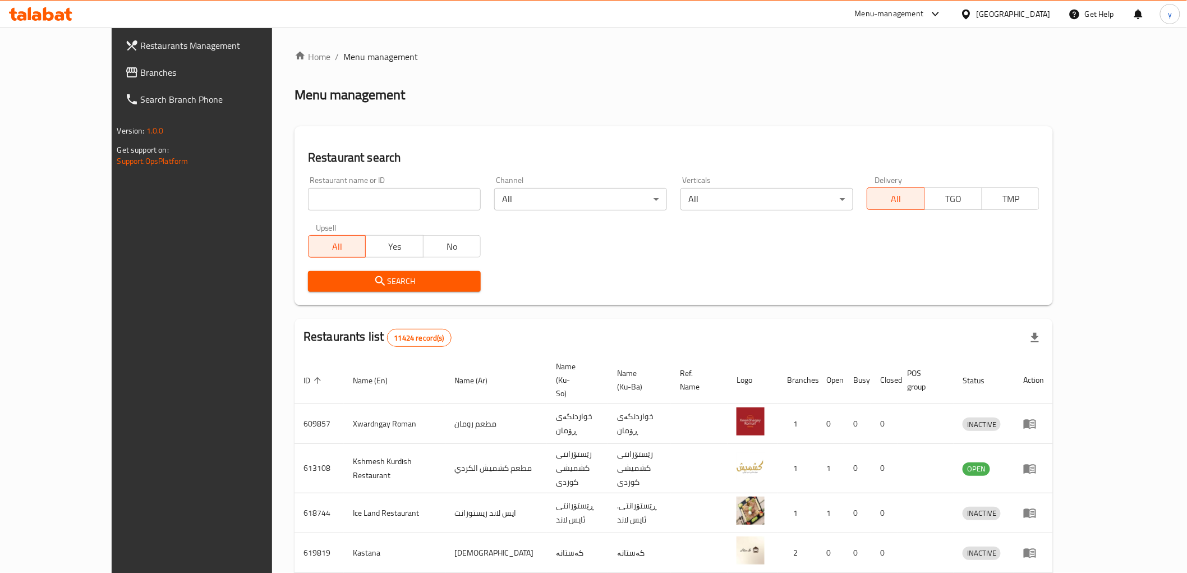
click at [58, 72] on div at bounding box center [593, 286] width 1187 height 573
click at [141, 72] on span "Branches" at bounding box center [221, 72] width 160 height 13
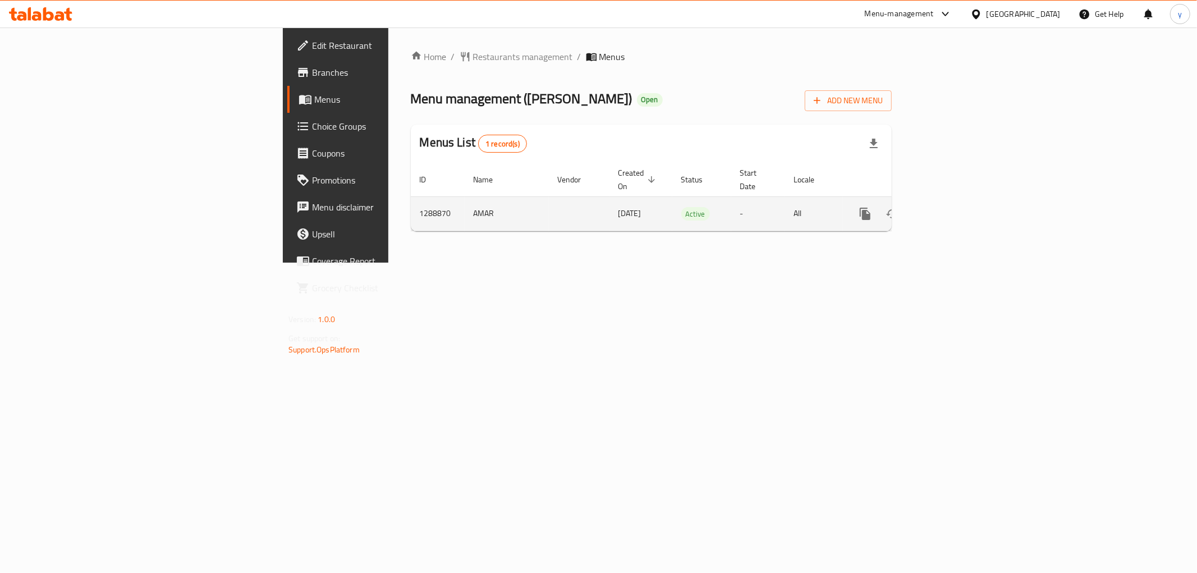
click at [959, 208] on link "enhanced table" at bounding box center [945, 213] width 27 height 27
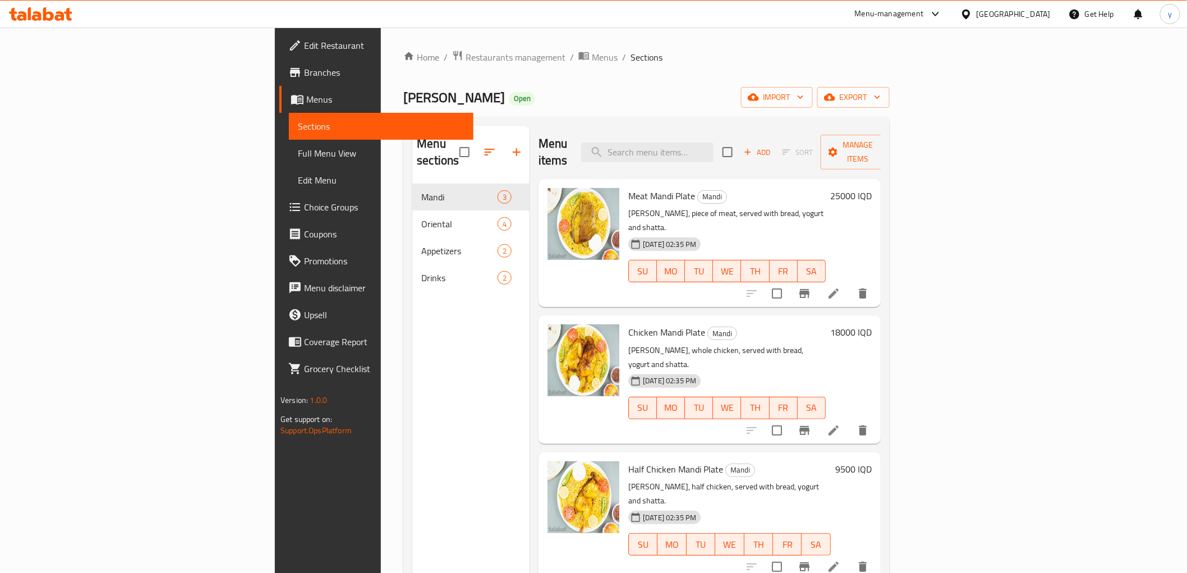
click at [412, 275] on nav "Mandi 3 Oriental 4 Appetizers 2 Drinks 2" at bounding box center [470, 237] width 117 height 117
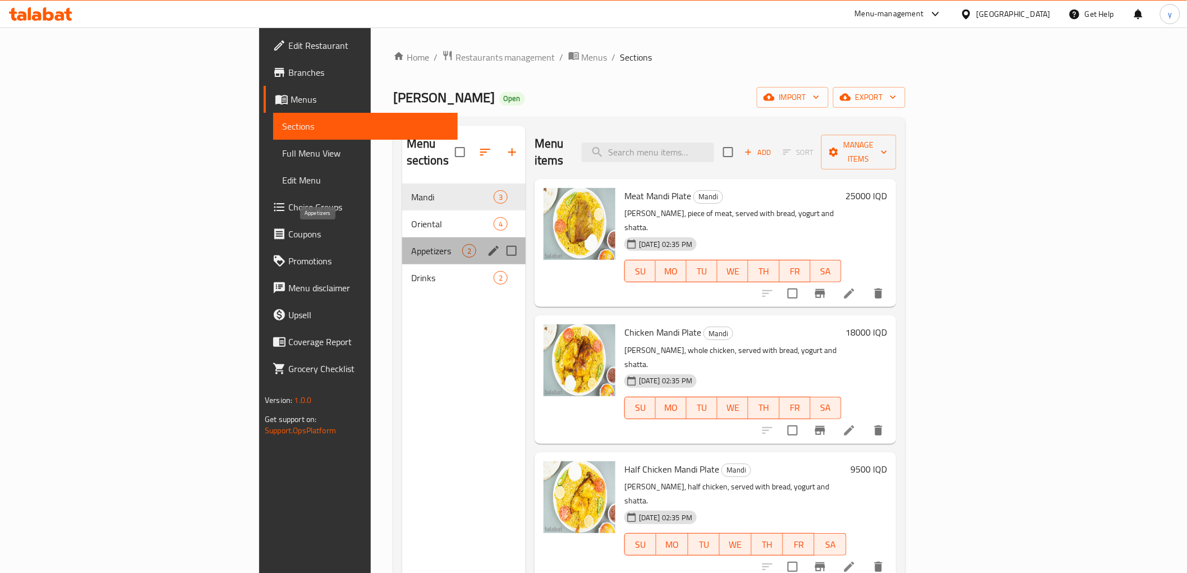
click at [411, 244] on span "Appetizers" at bounding box center [436, 250] width 51 height 13
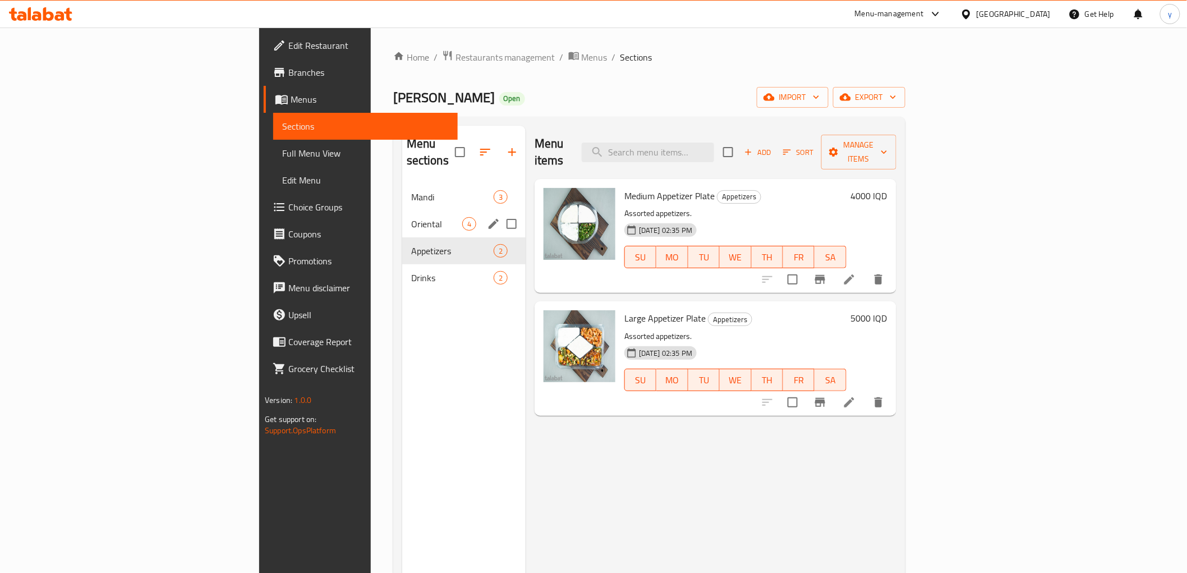
click at [402, 210] on div "Oriental 4" at bounding box center [463, 223] width 123 height 27
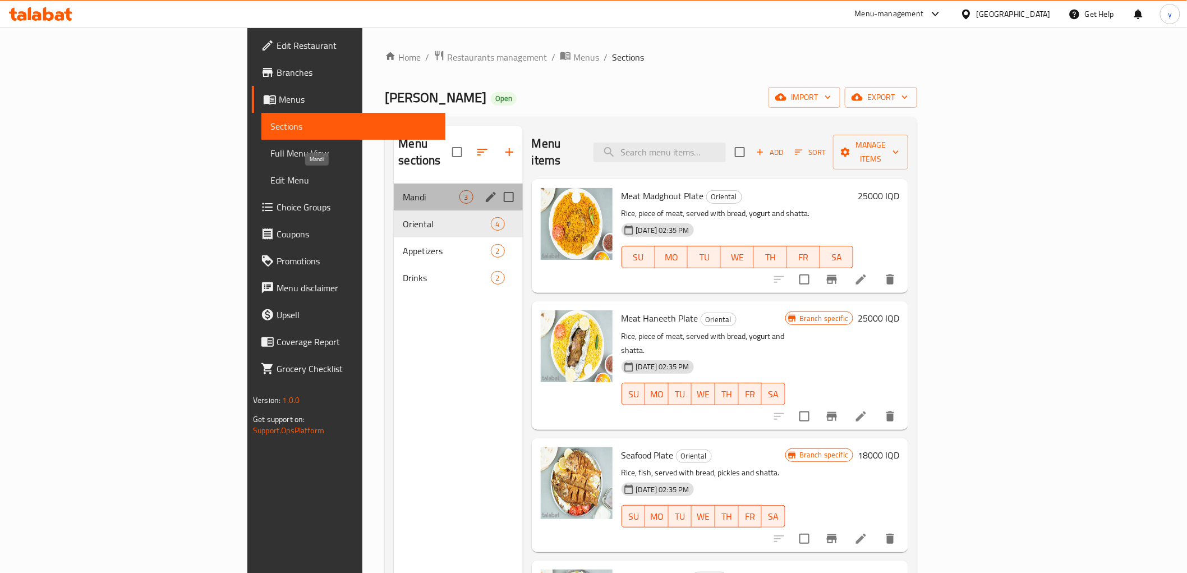
click at [403, 190] on span "Mandi" at bounding box center [431, 196] width 56 height 13
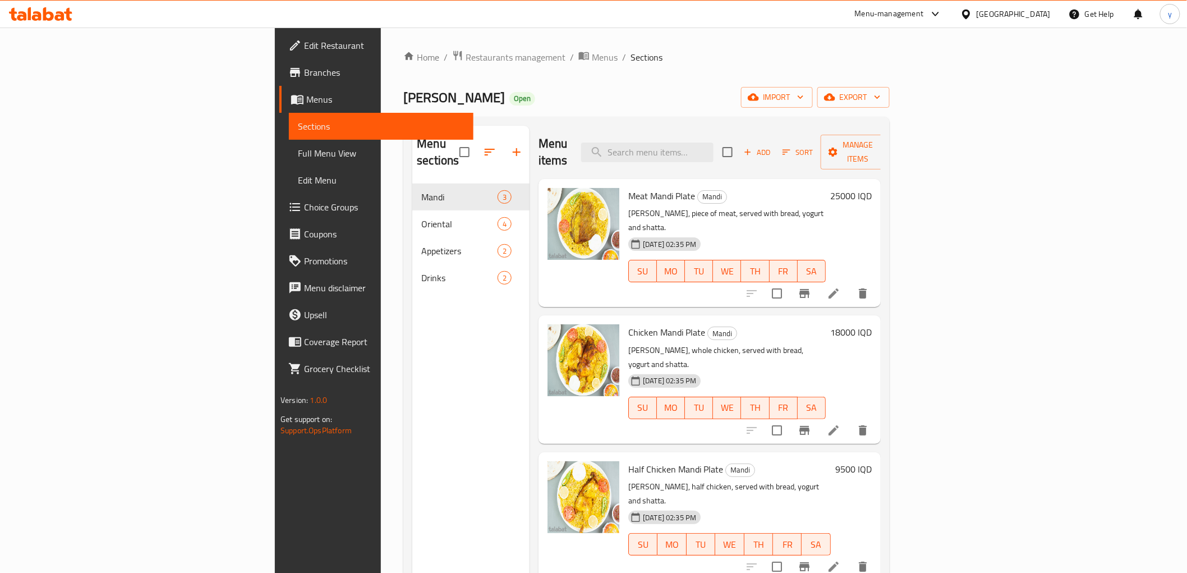
click at [840, 287] on icon at bounding box center [833, 293] width 13 height 13
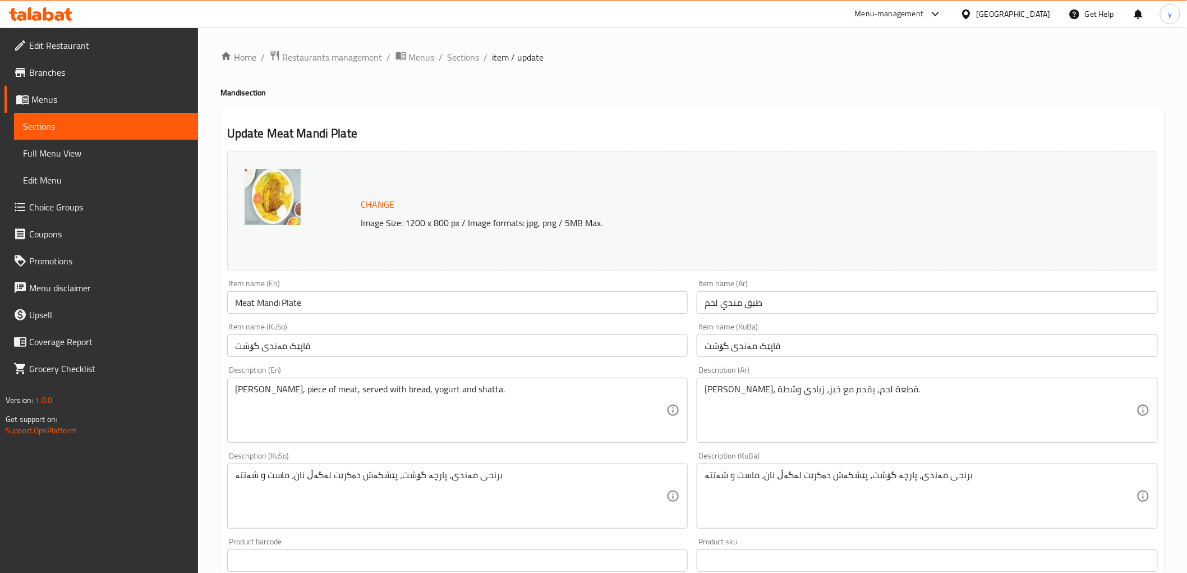
click at [552, 187] on div "Change Image Size: 1200 x 800 px / Image formats: jpg, png / 5MB Max." at bounding box center [692, 210] width 931 height 119
click at [484, 57] on li "/" at bounding box center [486, 56] width 4 height 13
click at [453, 53] on span "Sections" at bounding box center [464, 56] width 32 height 13
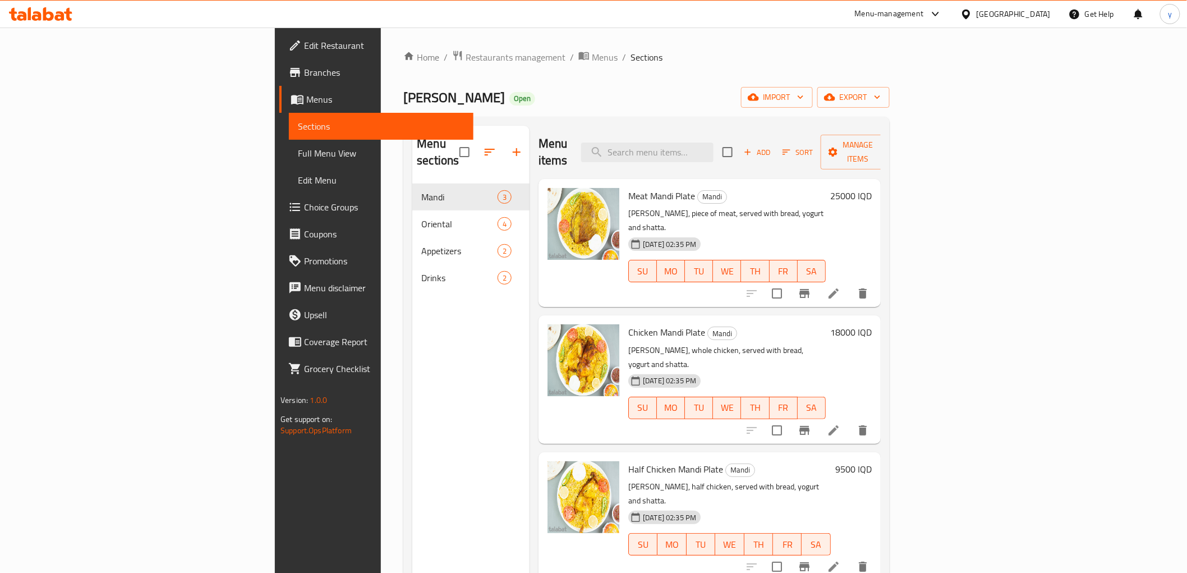
click at [304, 68] on span "Branches" at bounding box center [384, 72] width 160 height 13
